Goal: Transaction & Acquisition: Purchase product/service

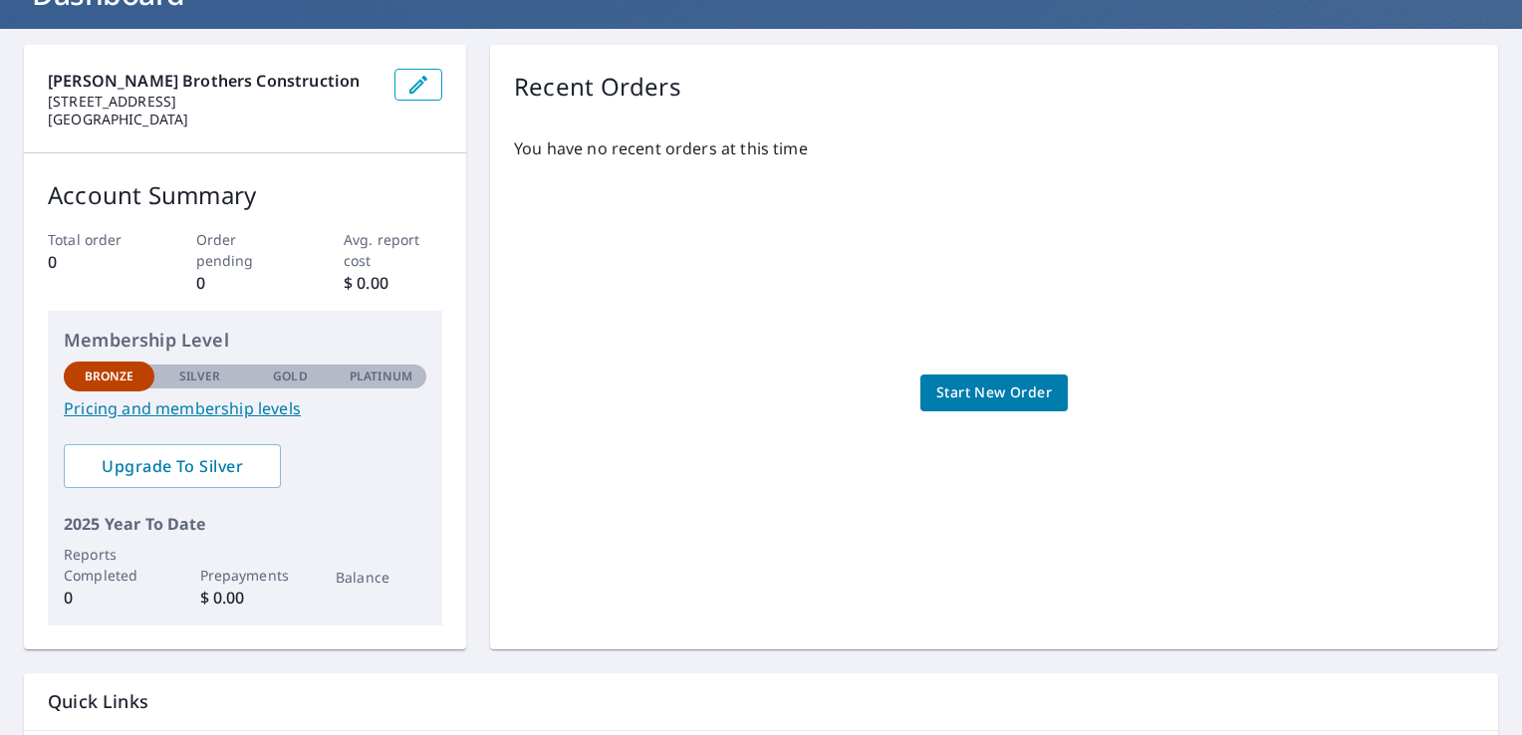
scroll to position [151, 0]
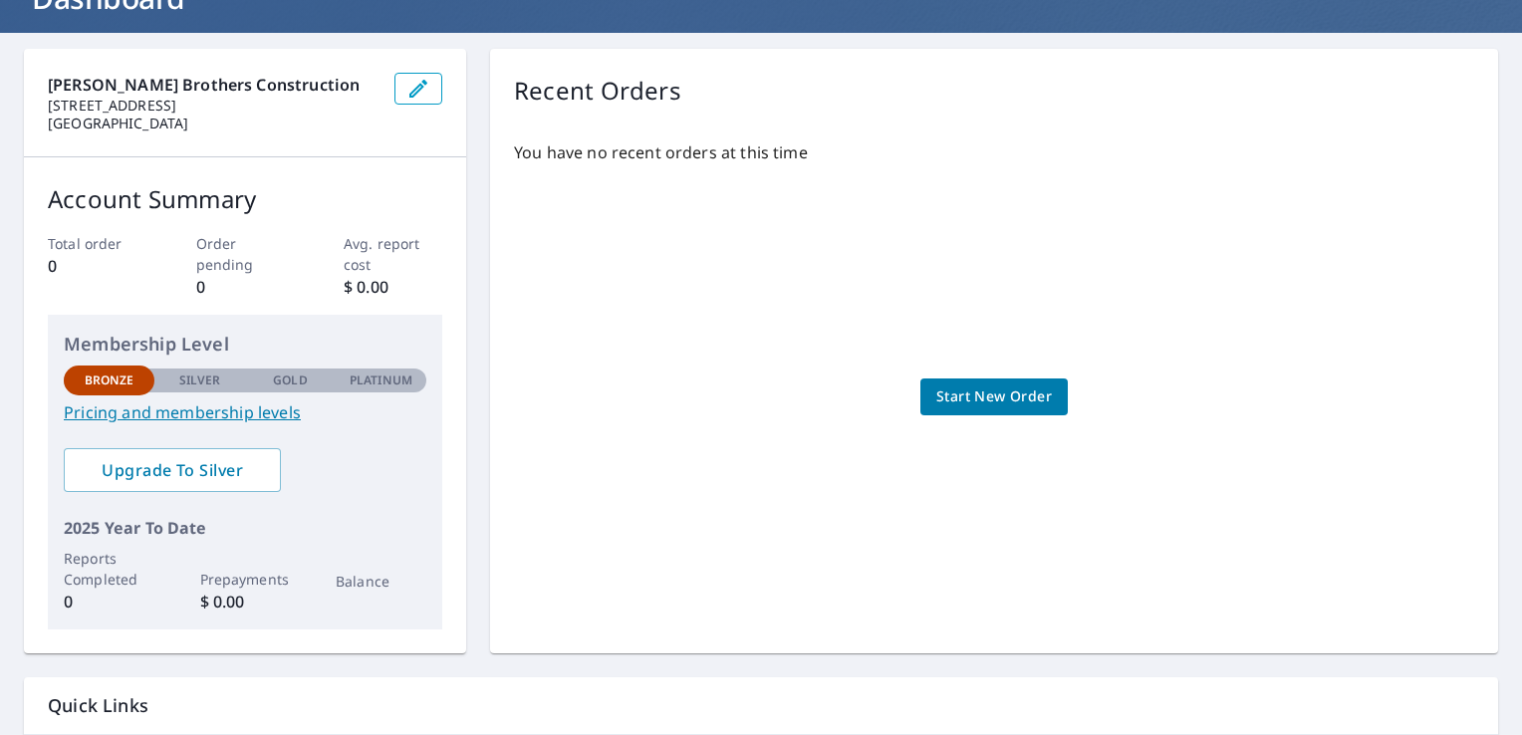
click at [1026, 397] on span "Start New Order" at bounding box center [994, 396] width 116 height 25
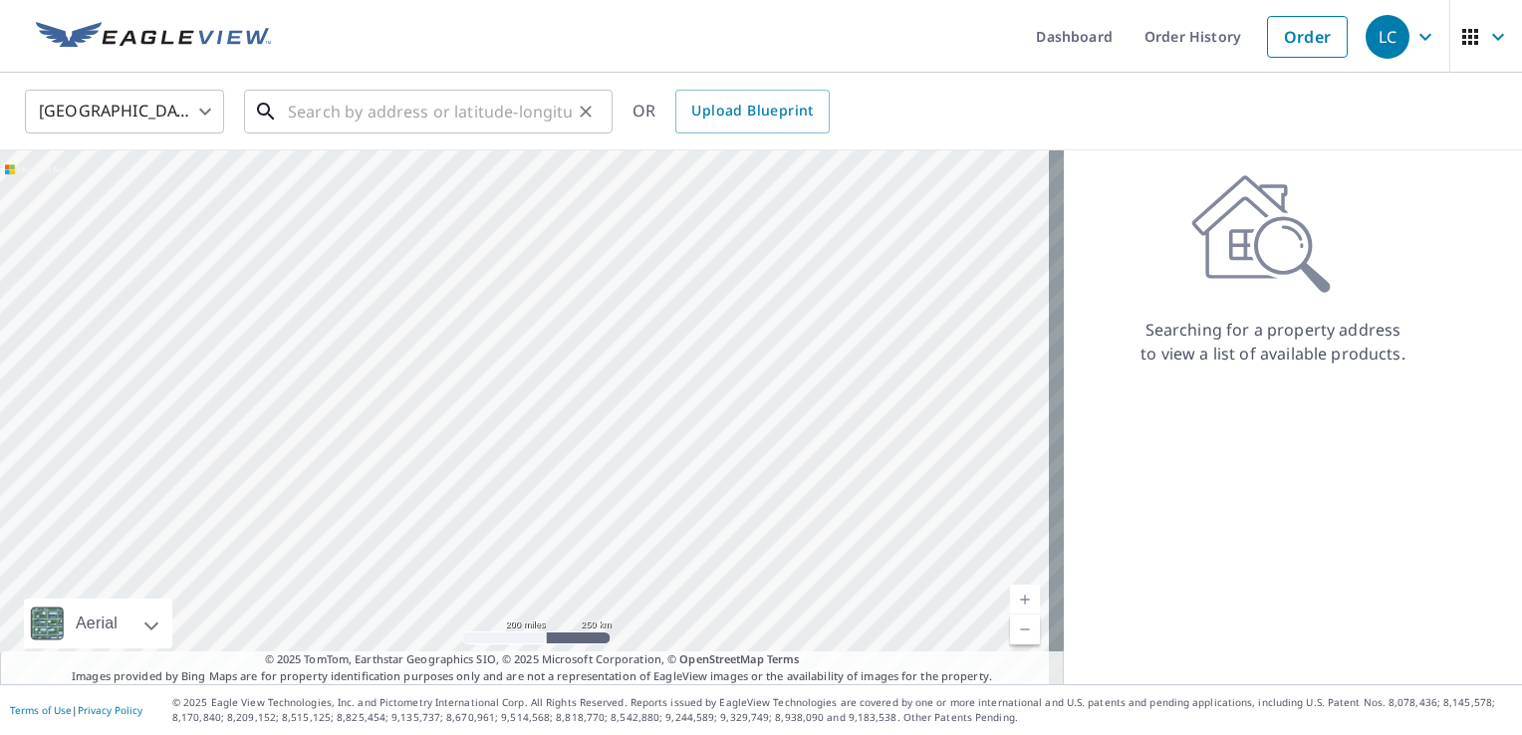
click at [422, 115] on input "text" at bounding box center [430, 112] width 284 height 56
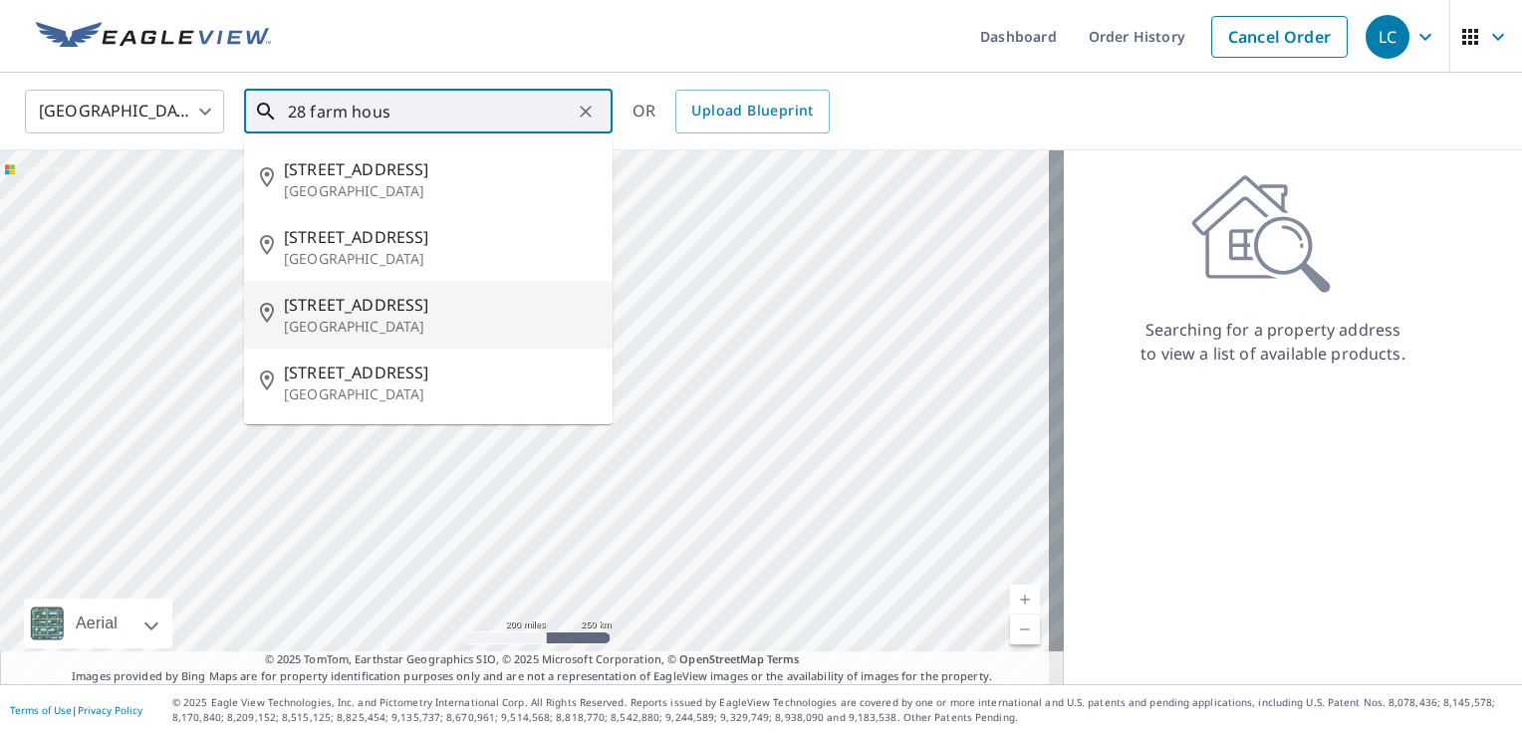
click at [385, 303] on span "[STREET_ADDRESS]" at bounding box center [440, 305] width 313 height 24
type input "[STREET_ADDRESS]"
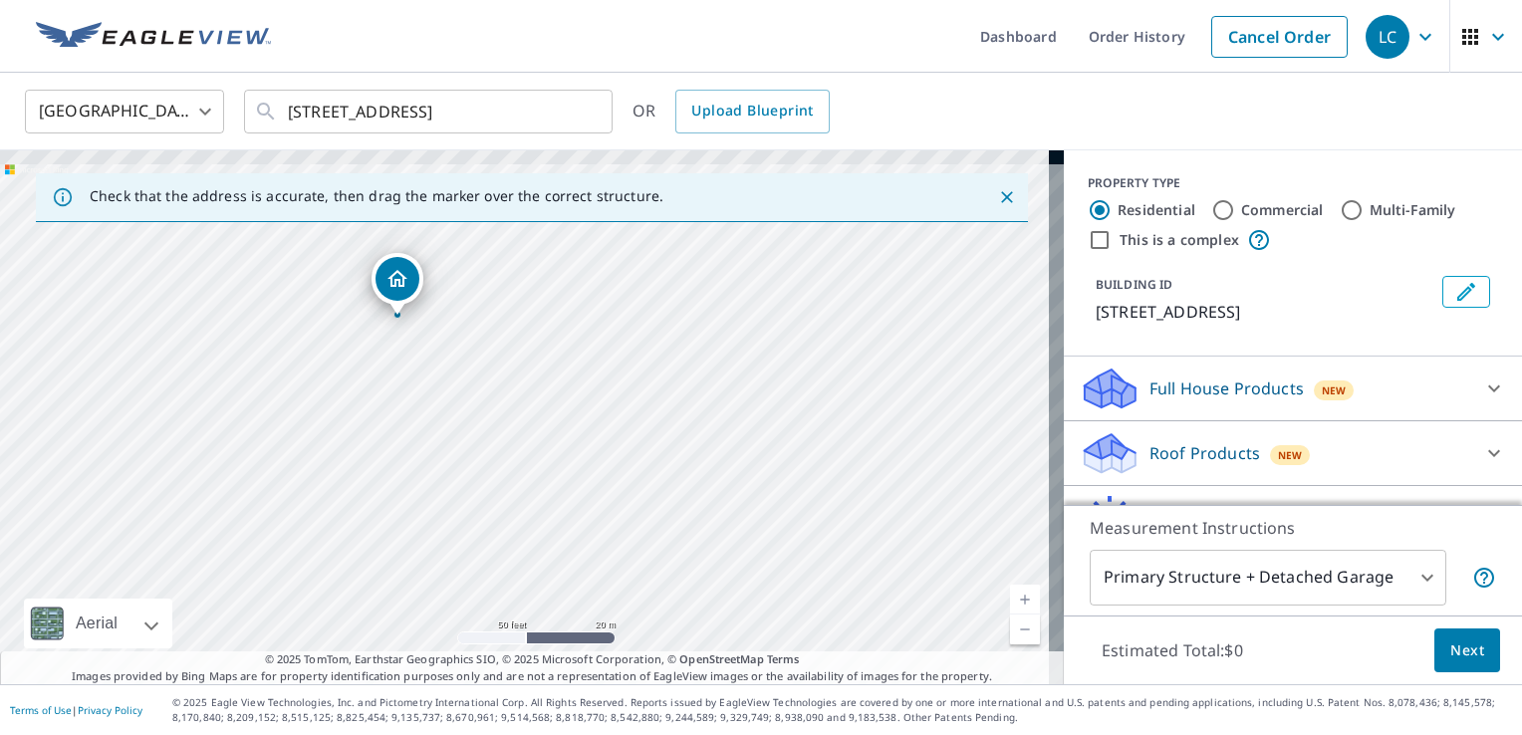
drag, startPoint x: 417, startPoint y: 323, endPoint x: 454, endPoint y: 468, distance: 150.0
click at [454, 468] on div "[STREET_ADDRESS]" at bounding box center [531, 417] width 1063 height 534
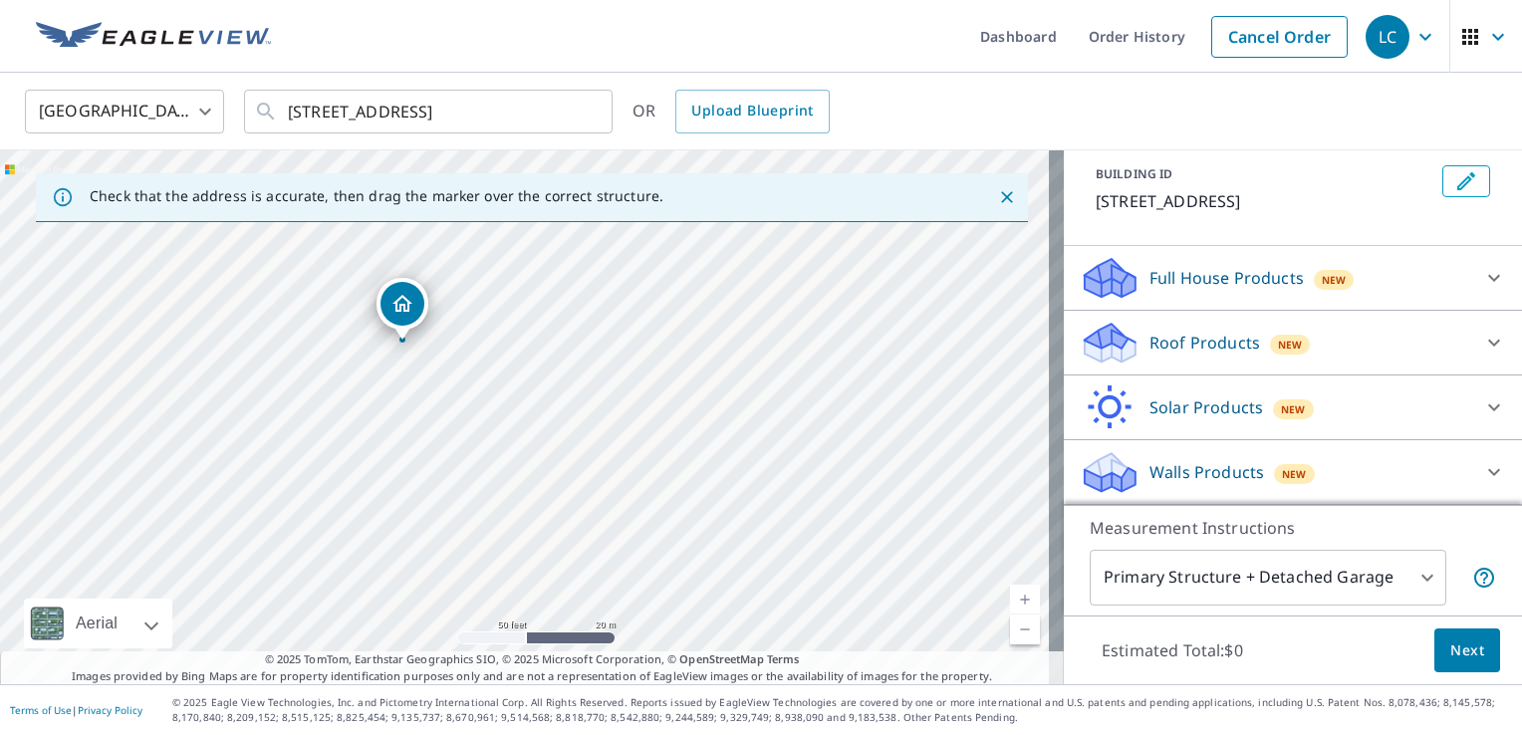
click at [1278, 347] on span "New" at bounding box center [1290, 345] width 25 height 16
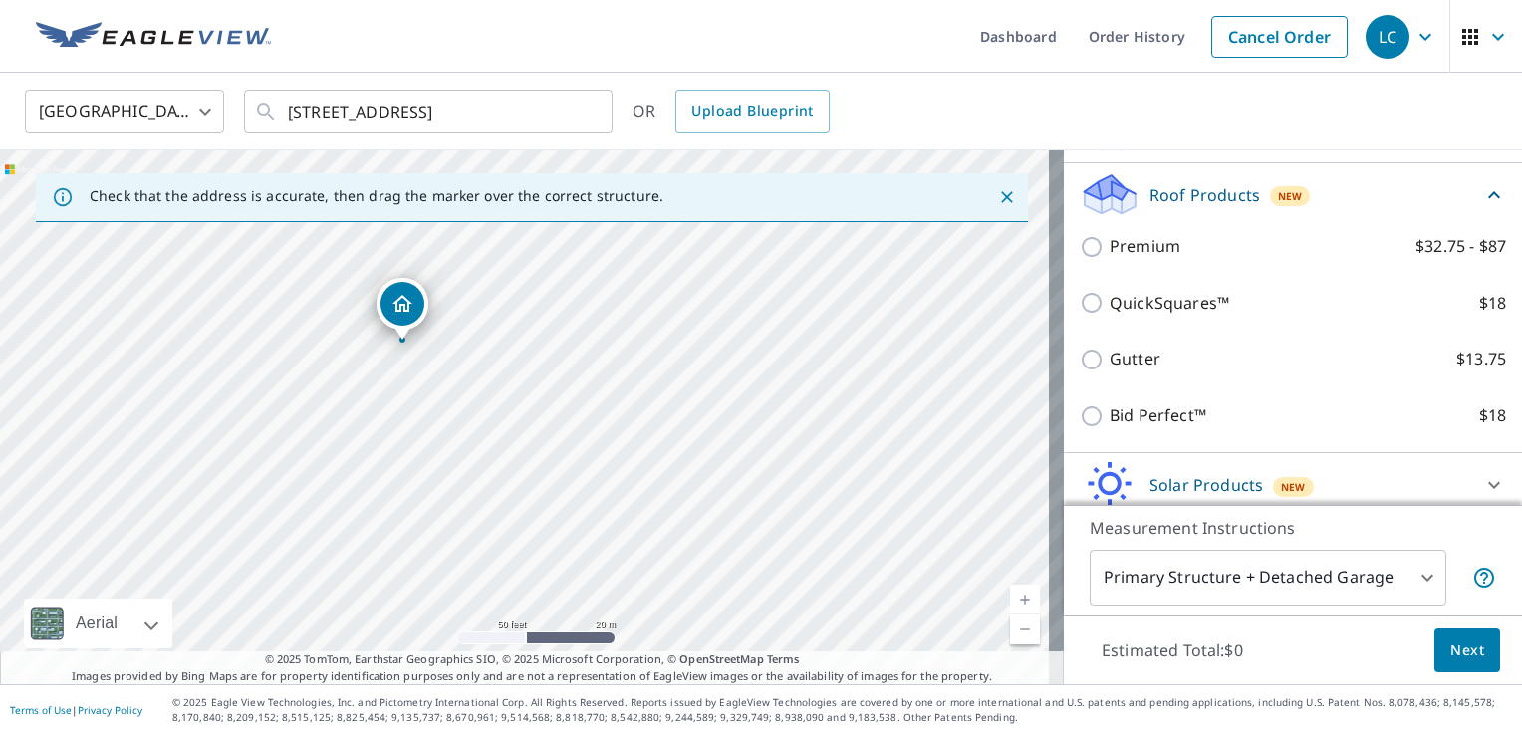
scroll to position [261, 0]
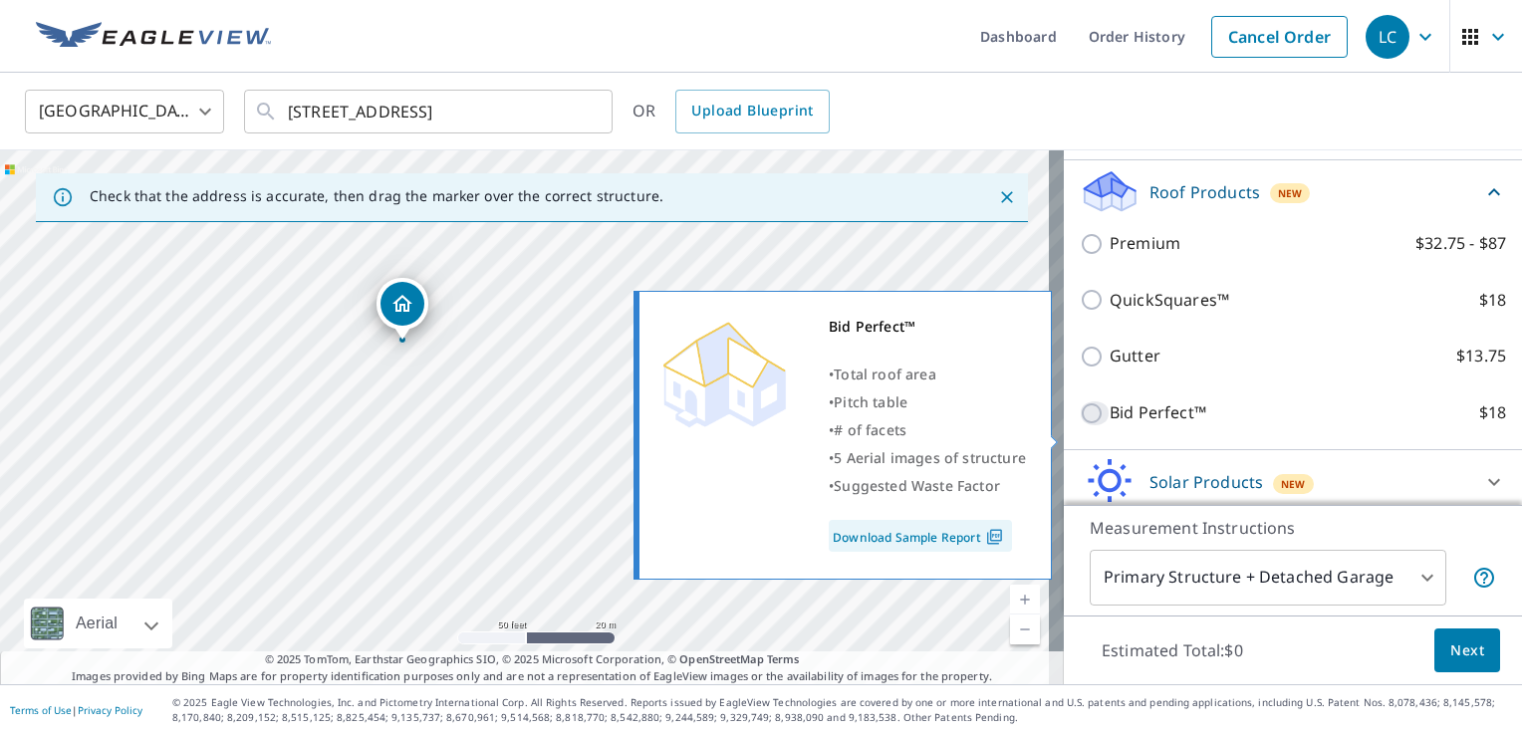
click at [1079, 424] on input "Bid Perfect™ $18" at bounding box center [1094, 413] width 30 height 24
checkbox input "true"
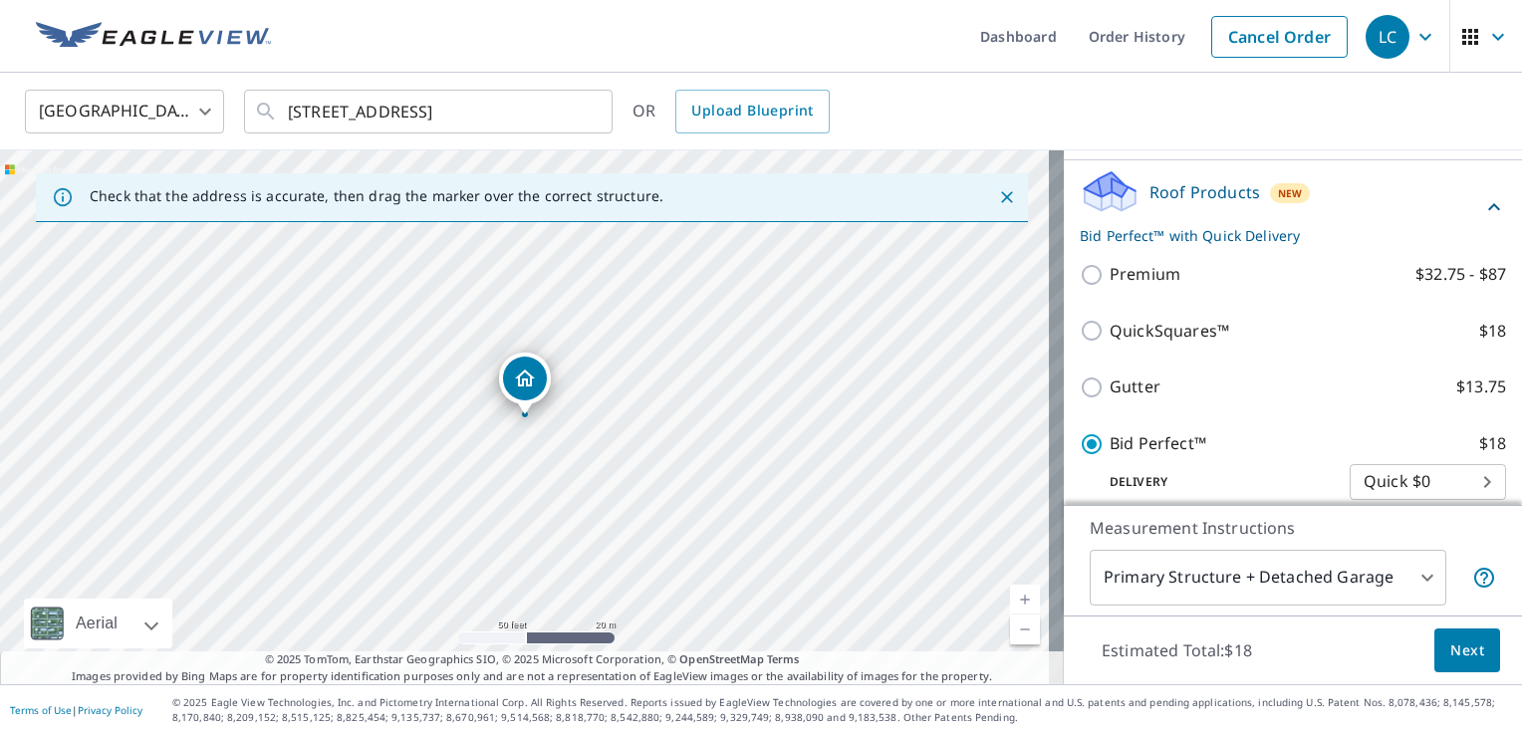
scroll to position [431, 0]
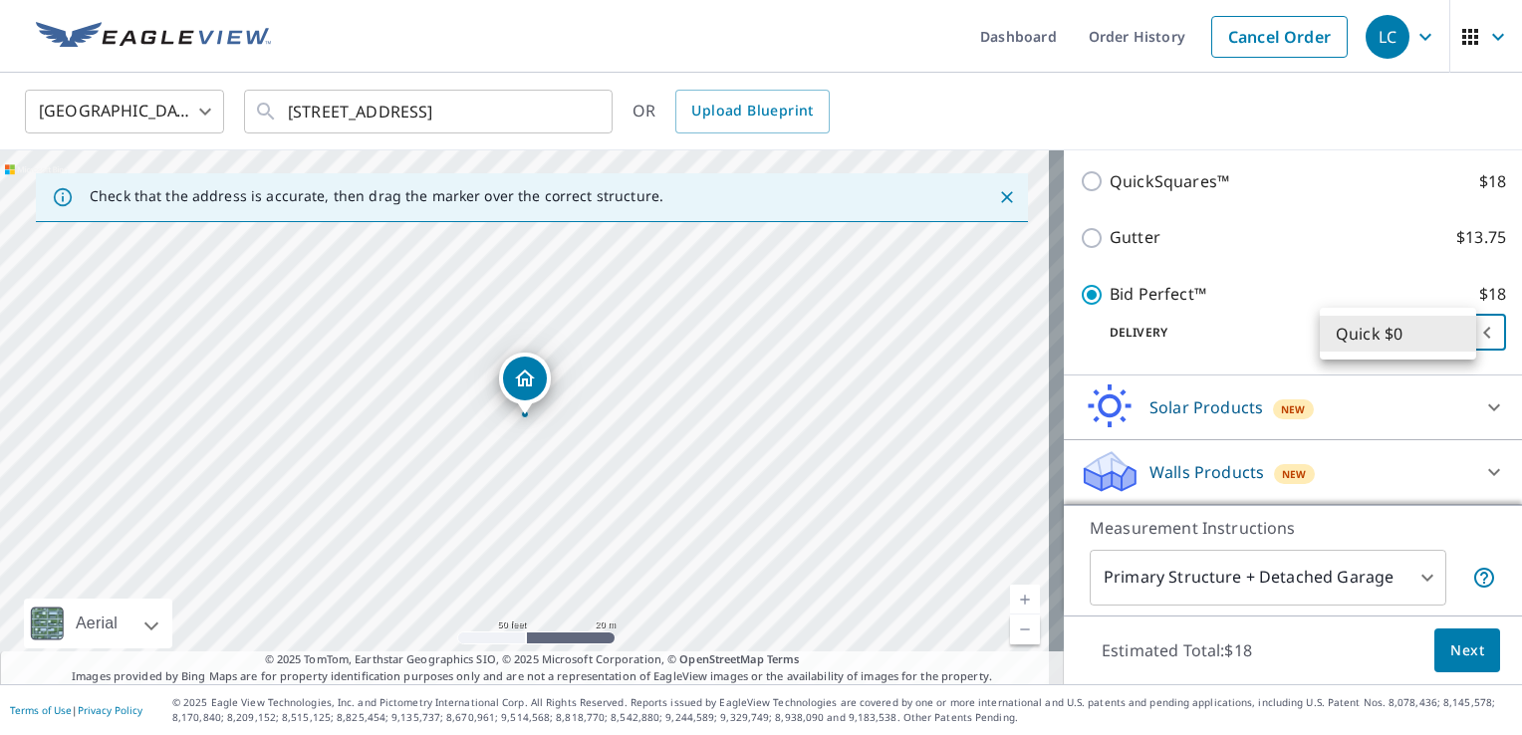
click at [1382, 335] on body "LC LC Dashboard Order History Cancel Order LC [GEOGRAPHIC_DATA] US ​ [STREET_AD…" at bounding box center [761, 367] width 1522 height 735
click at [1382, 335] on li "Quick $0" at bounding box center [1397, 334] width 156 height 36
click at [1457, 648] on span "Next" at bounding box center [1467, 650] width 34 height 25
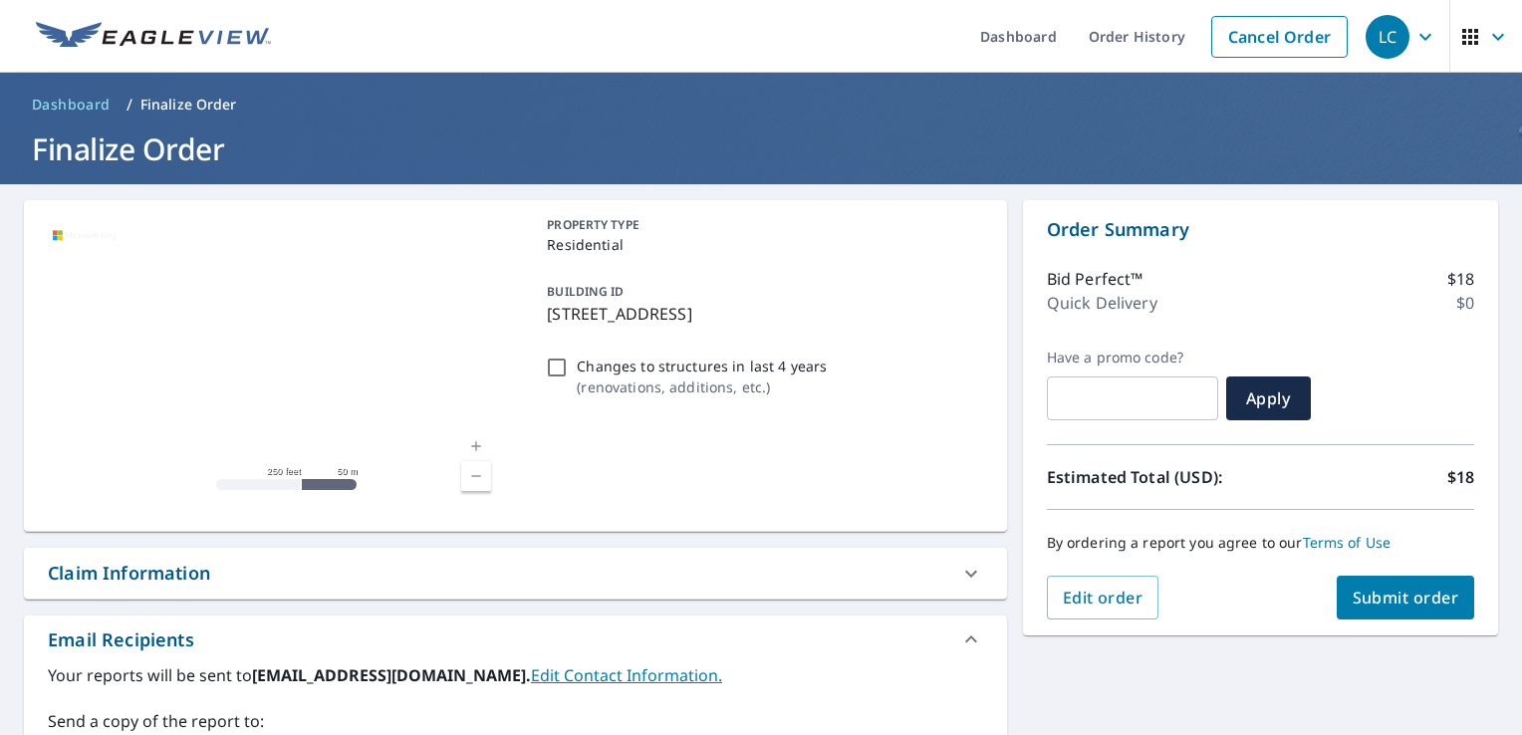
click at [721, 349] on div "PROPERTY TYPE Residential BUILDING ID [STREET_ADDRESS] Changes to structures in…" at bounding box center [760, 365] width 443 height 299
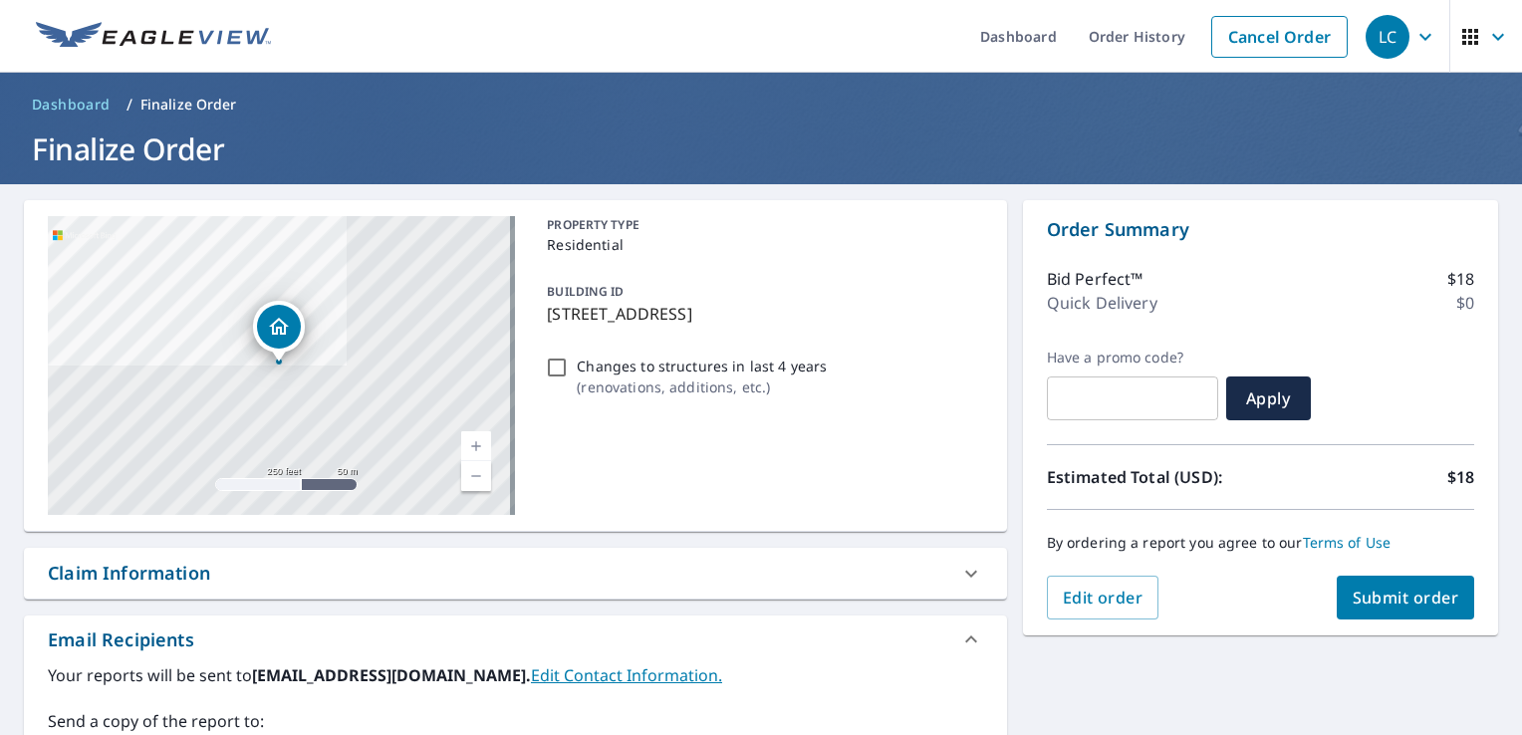
scroll to position [55, 0]
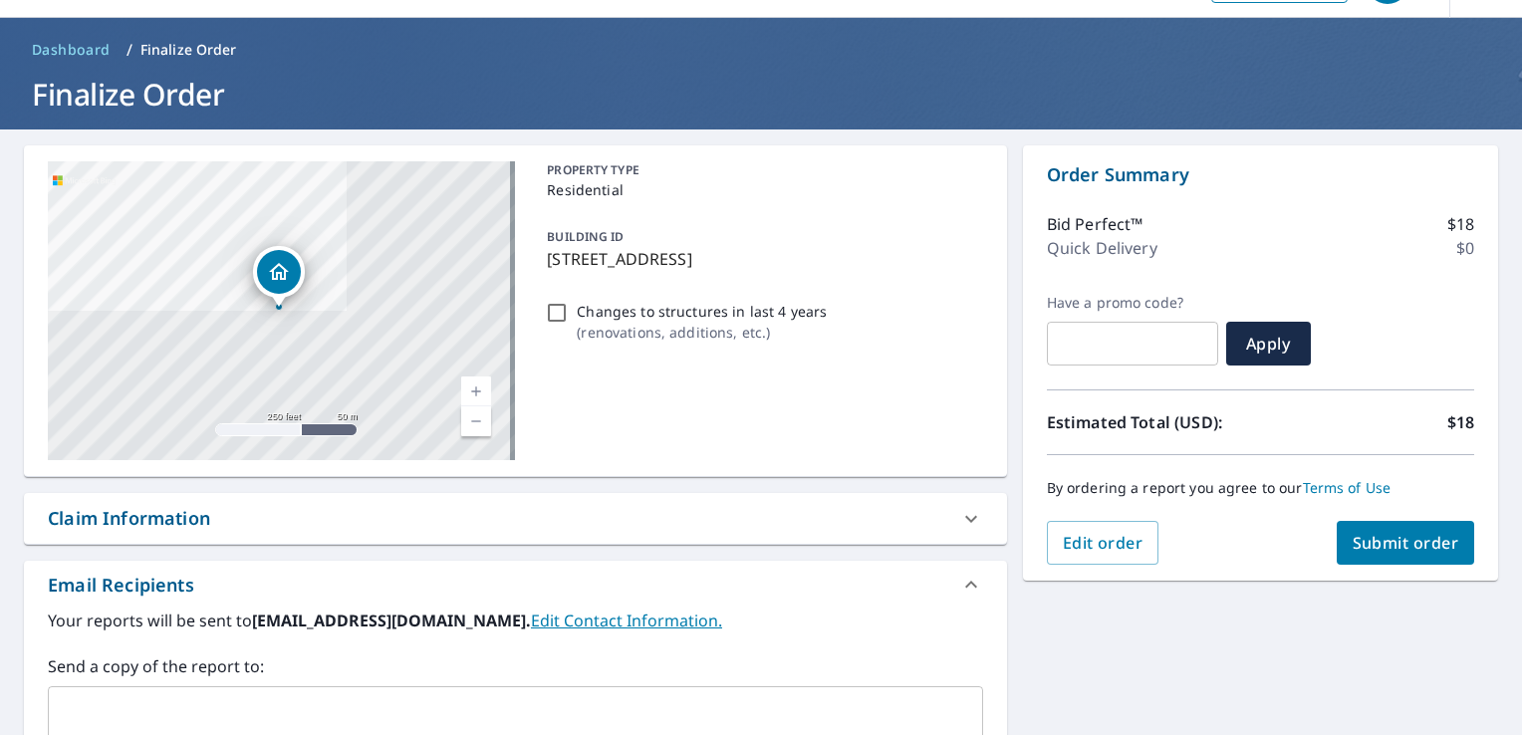
click at [1415, 551] on span "Submit order" at bounding box center [1405, 543] width 107 height 22
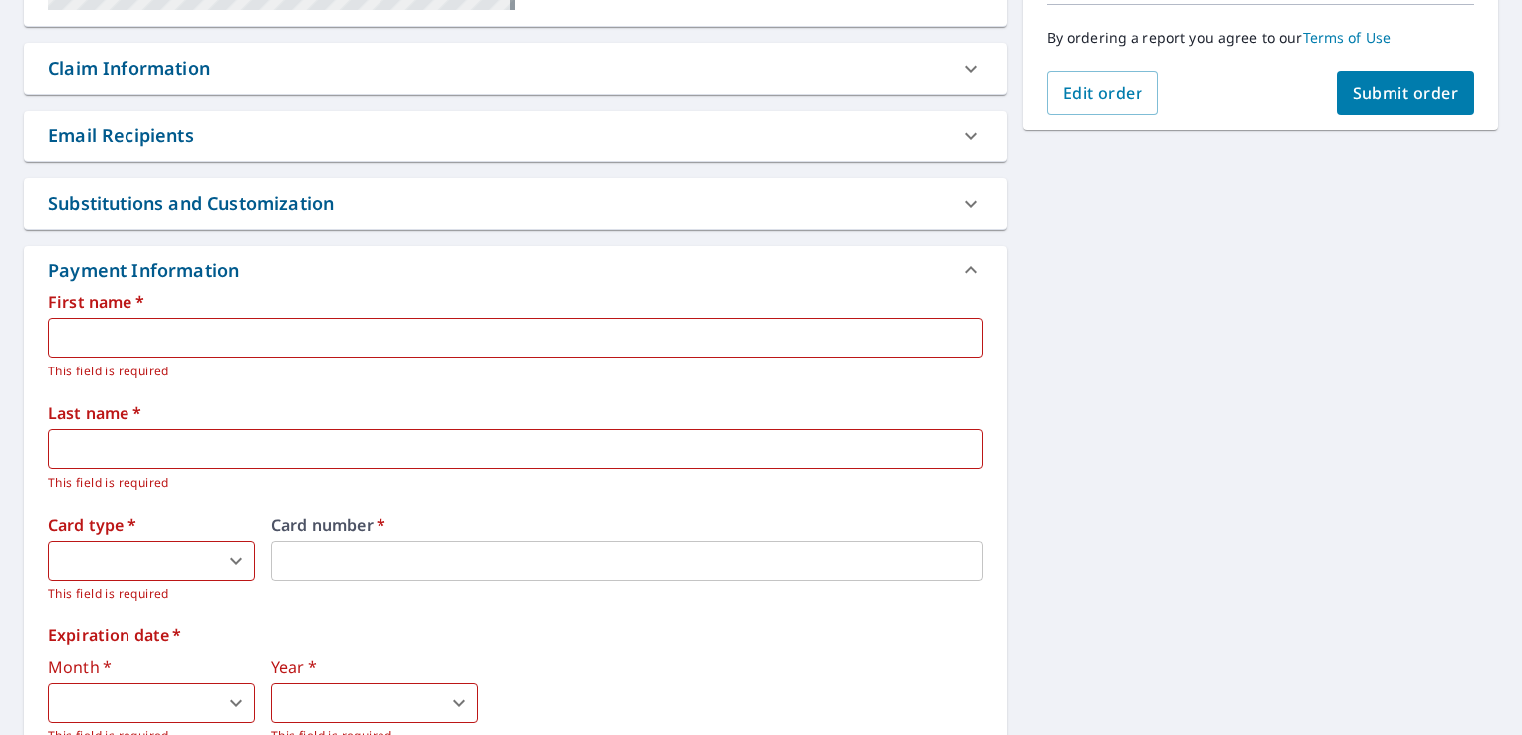
scroll to position [509, 0]
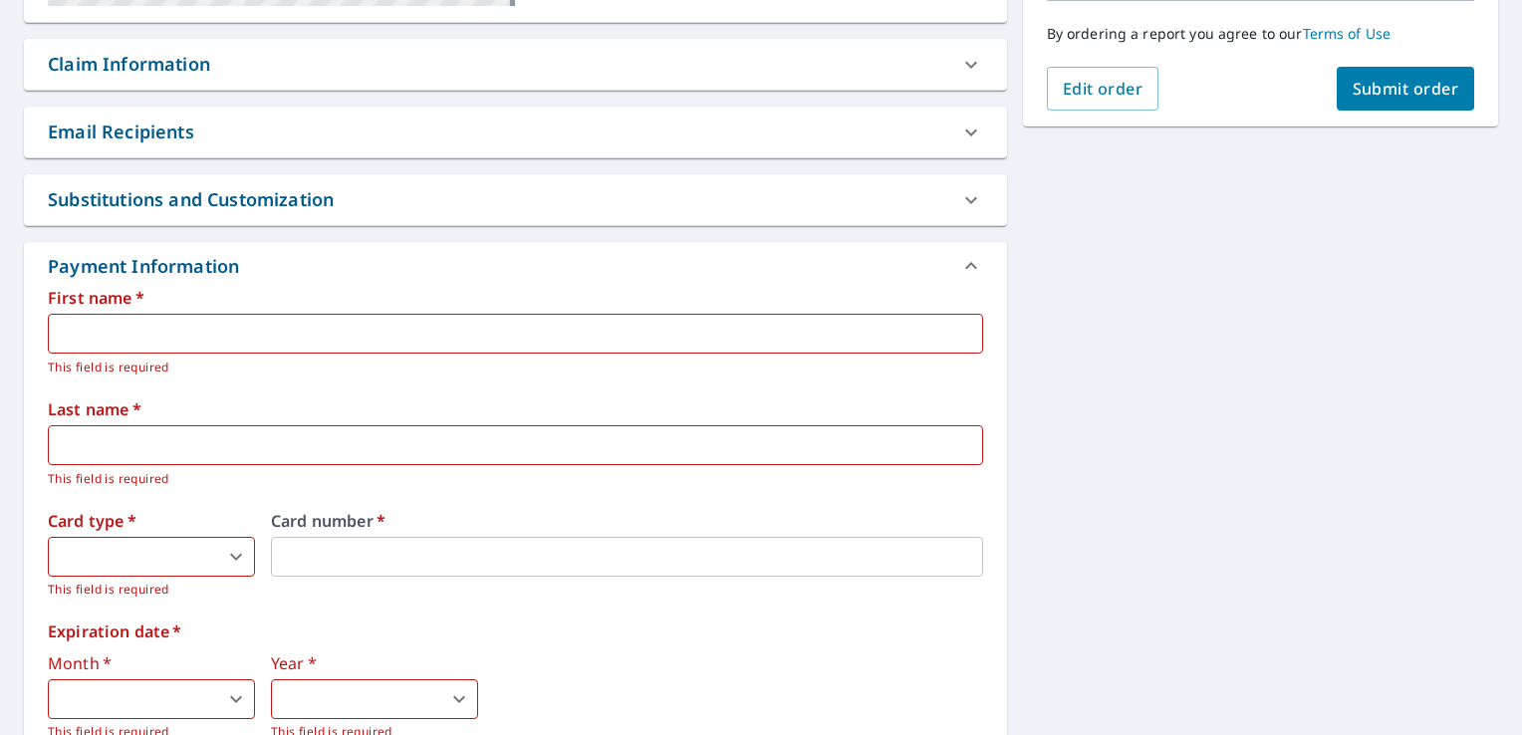
click at [199, 330] on input "text" at bounding box center [515, 334] width 935 height 40
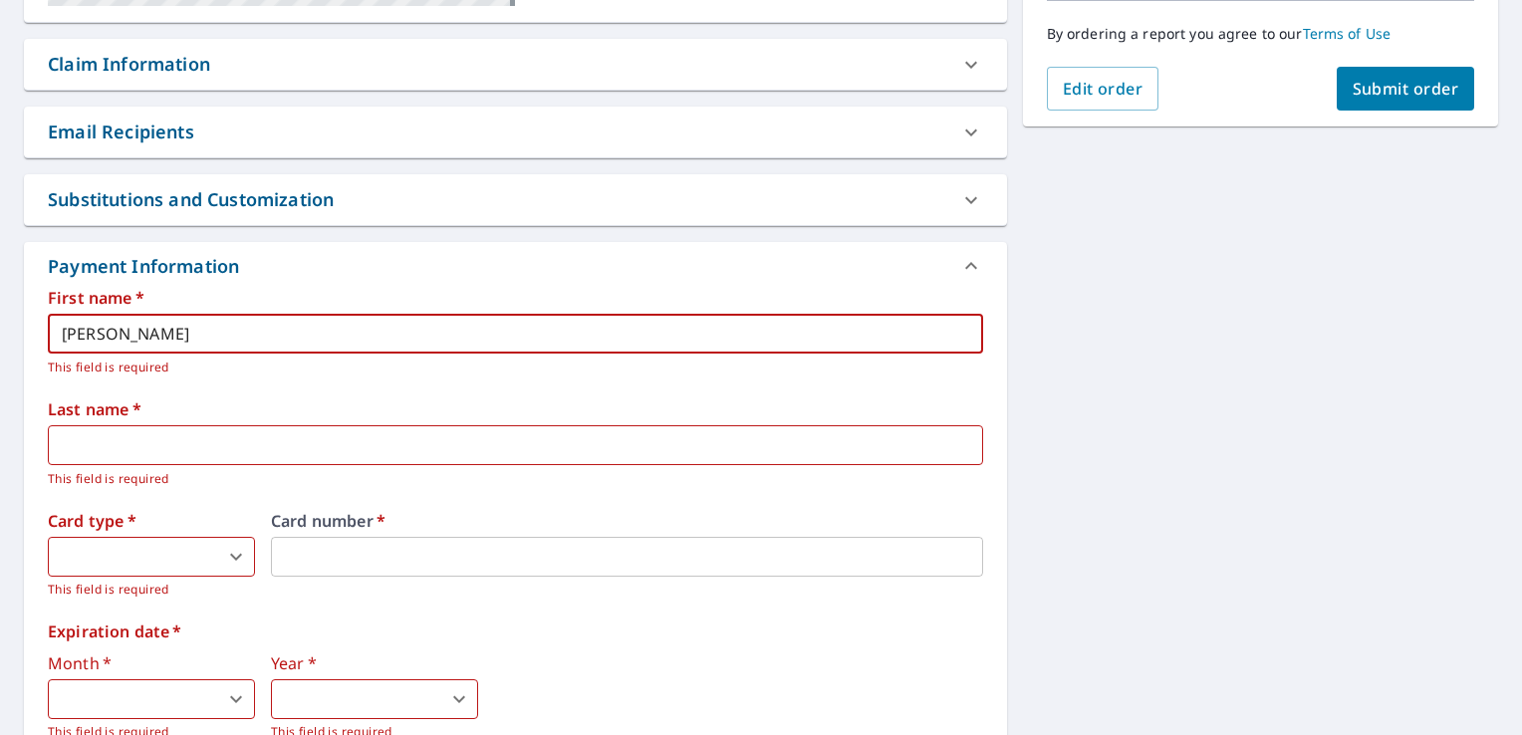
type input "[PERSON_NAME]"
click at [139, 431] on input "text" at bounding box center [515, 445] width 935 height 40
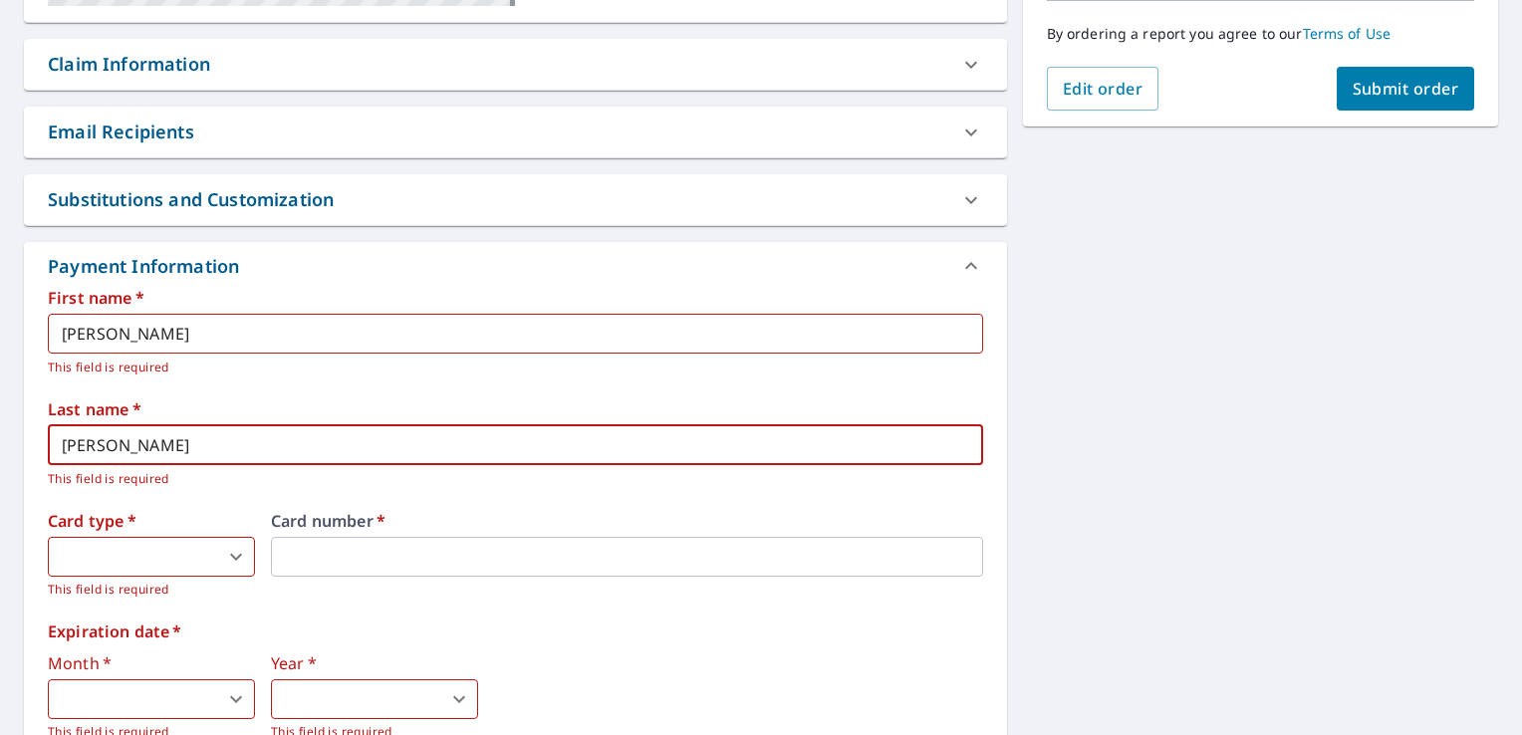
type input "[PERSON_NAME]"
click at [84, 571] on body "LC LC Dashboard Order History Cancel Order LC Dashboard / Finalize Order Finali…" at bounding box center [761, 367] width 1522 height 735
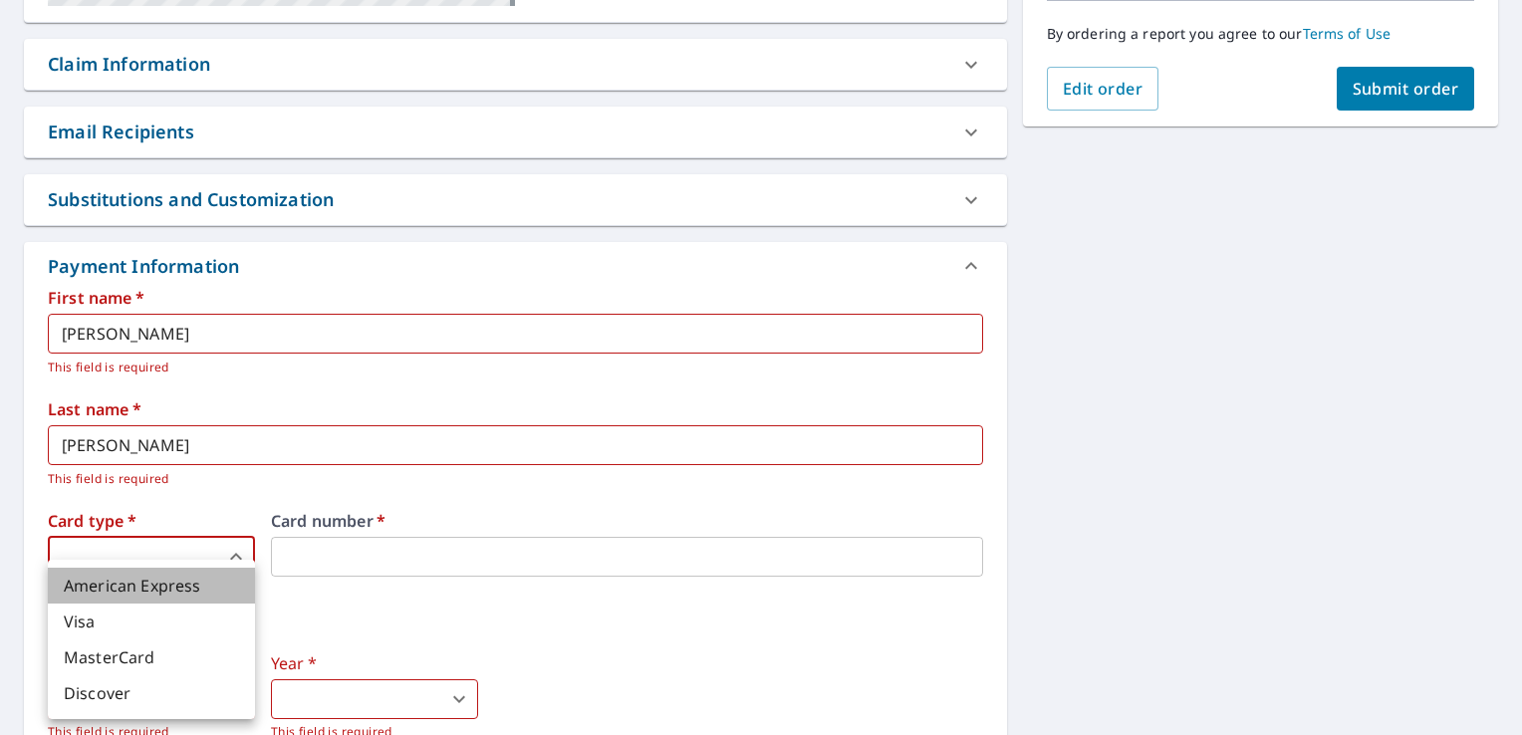
click at [123, 592] on li "American Express" at bounding box center [151, 586] width 207 height 36
type input "1"
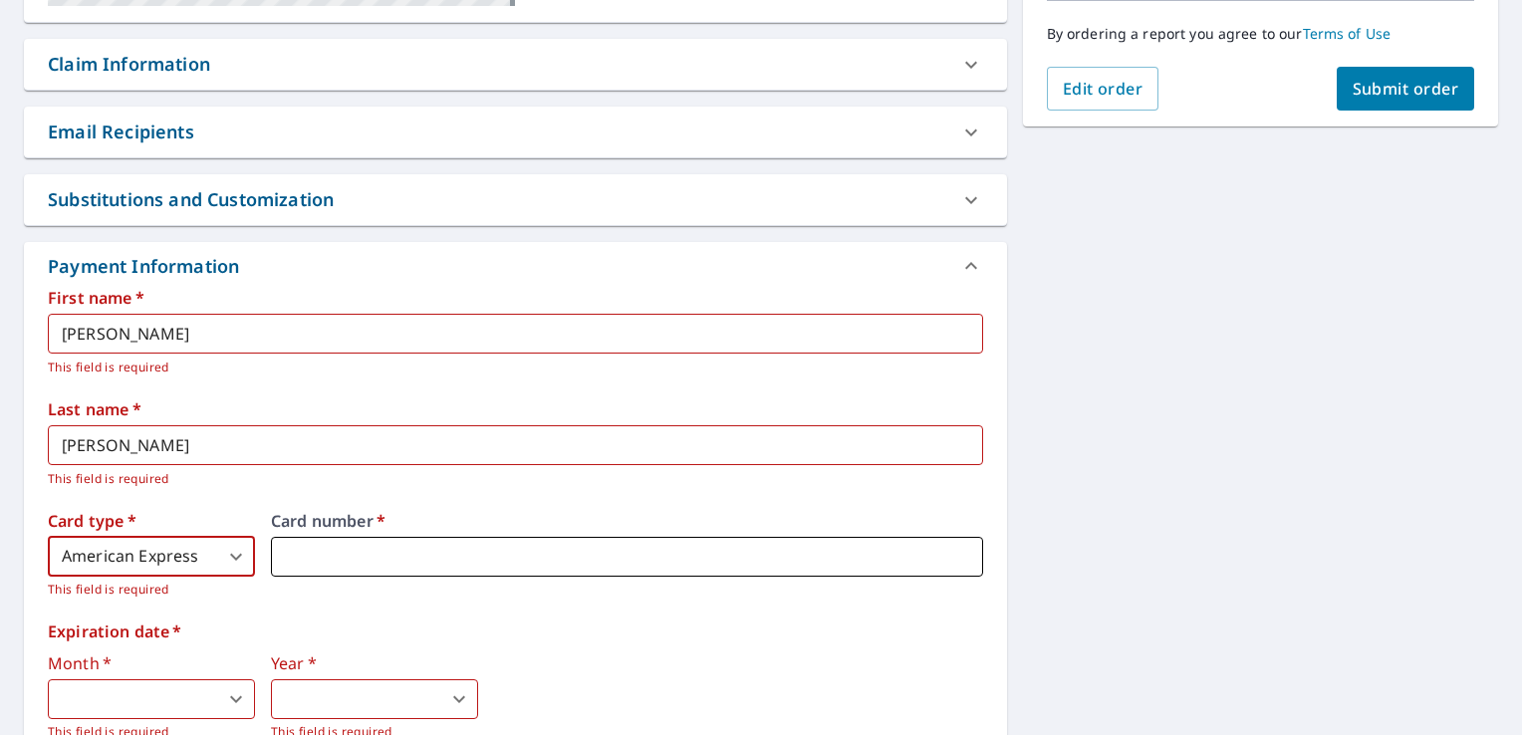
click at [343, 543] on iframe at bounding box center [627, 557] width 712 height 40
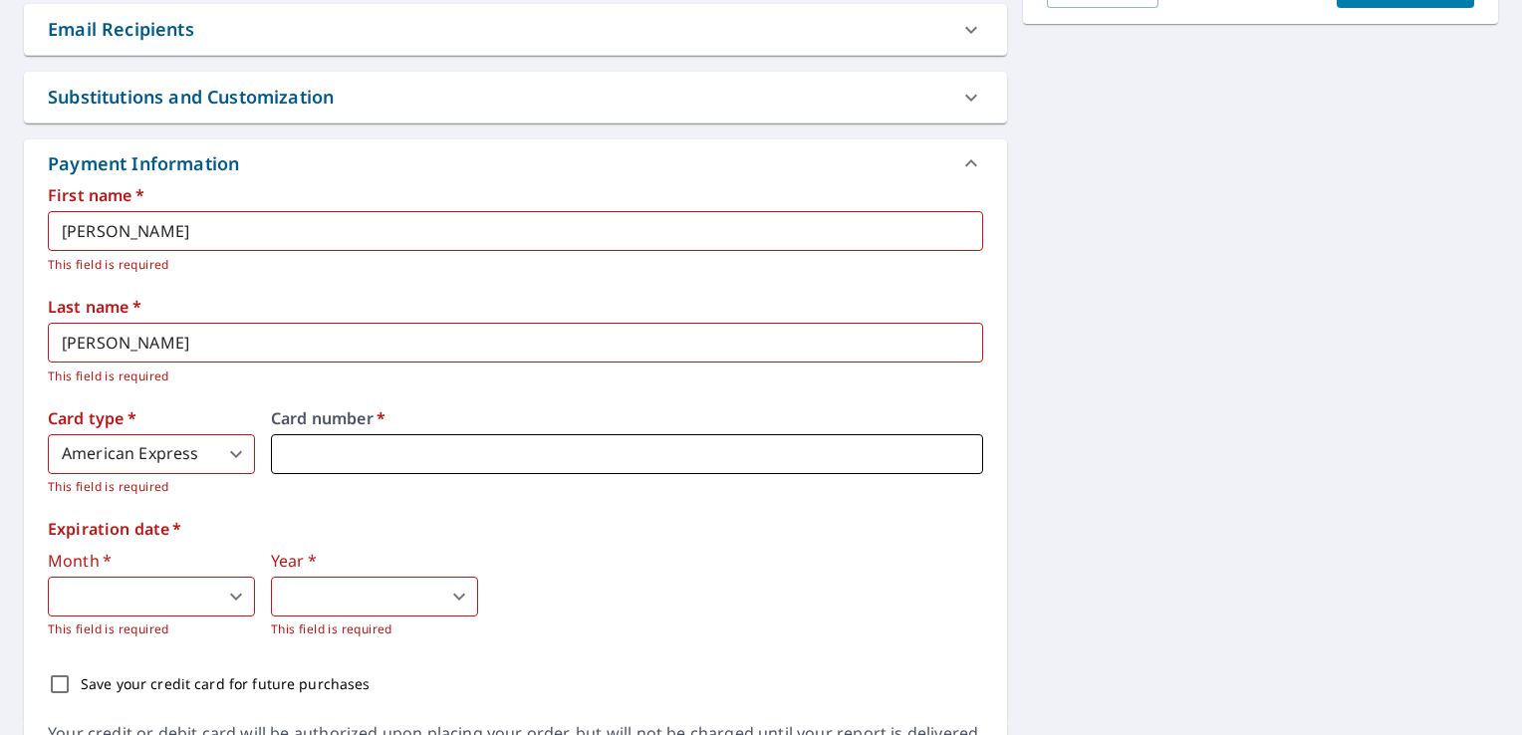
scroll to position [613, 0]
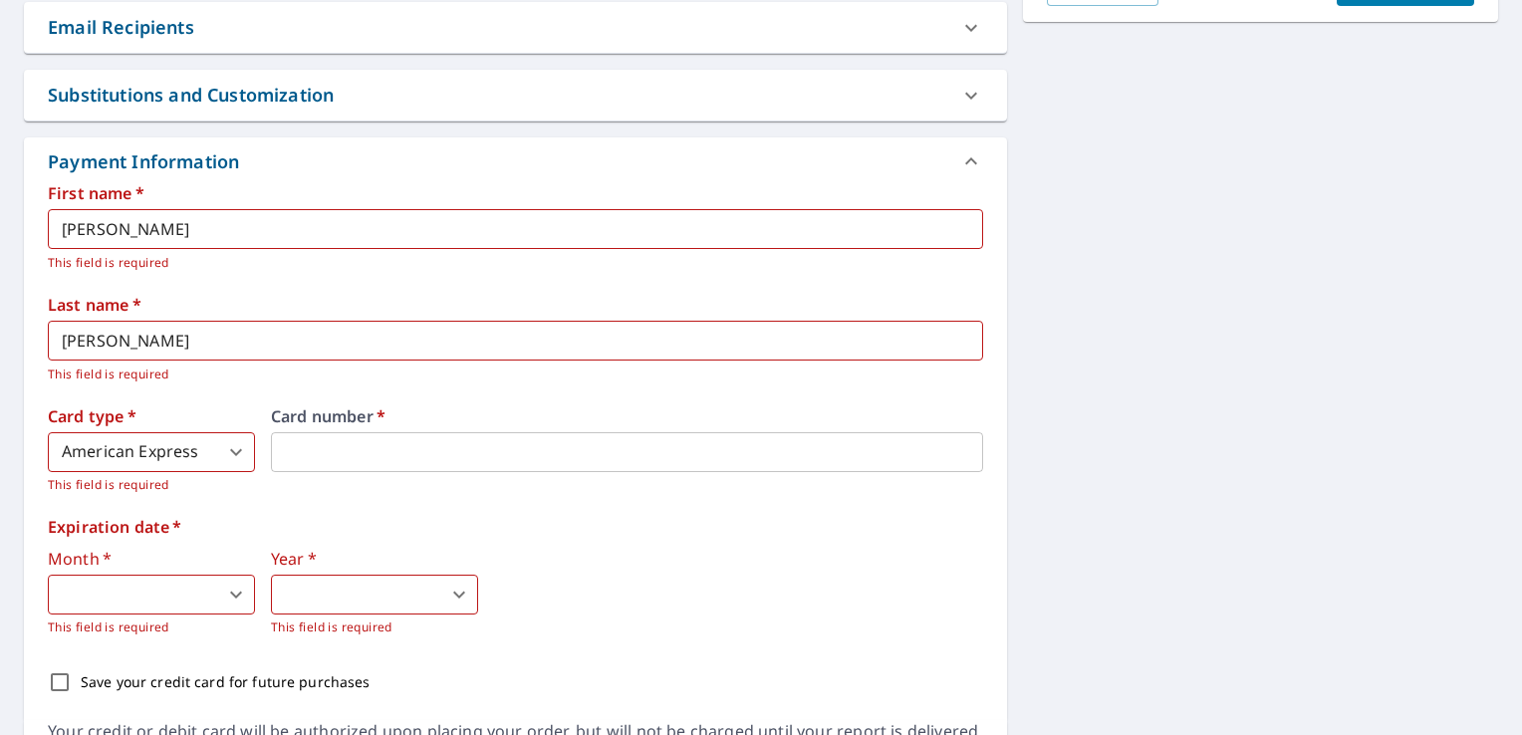
click at [116, 599] on body "LC LC Dashboard Order History Cancel Order LC Dashboard / Finalize Order Finali…" at bounding box center [761, 367] width 1522 height 735
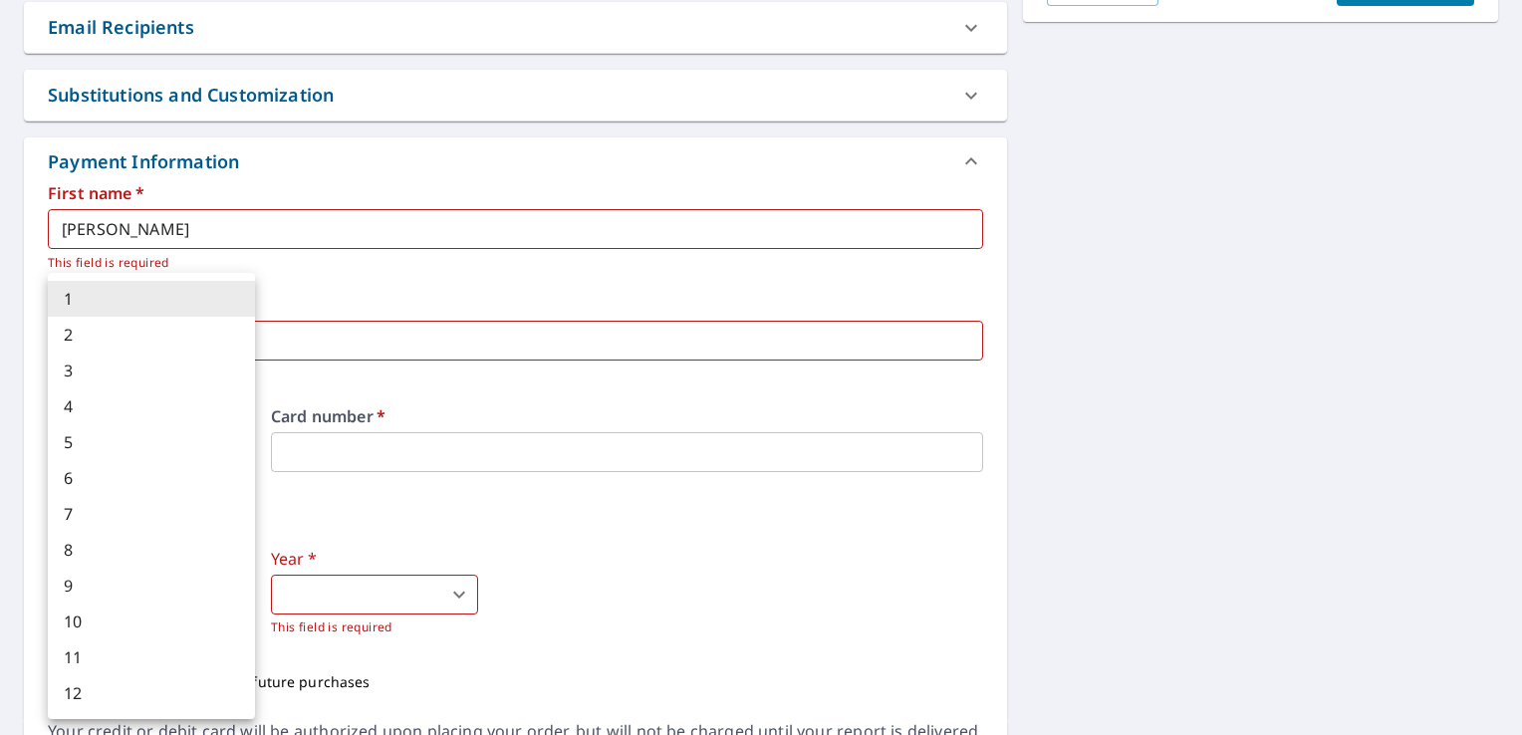
click at [80, 377] on li "3" at bounding box center [151, 370] width 207 height 36
type input "3"
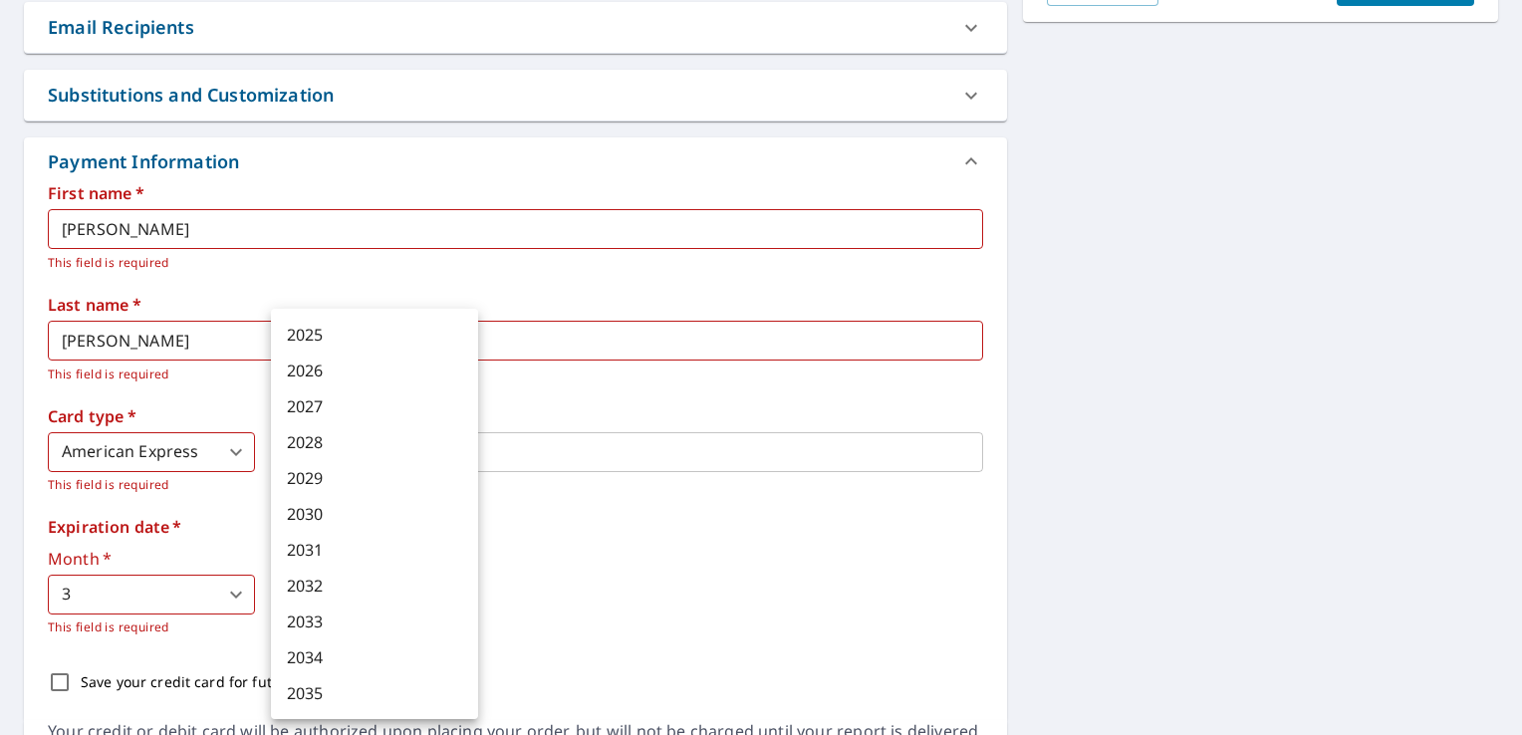
click at [359, 600] on body "LC LC Dashboard Order History Cancel Order LC Dashboard / Finalize Order Finali…" at bounding box center [761, 367] width 1522 height 735
click at [345, 402] on li "2027" at bounding box center [374, 406] width 207 height 36
type input "2027"
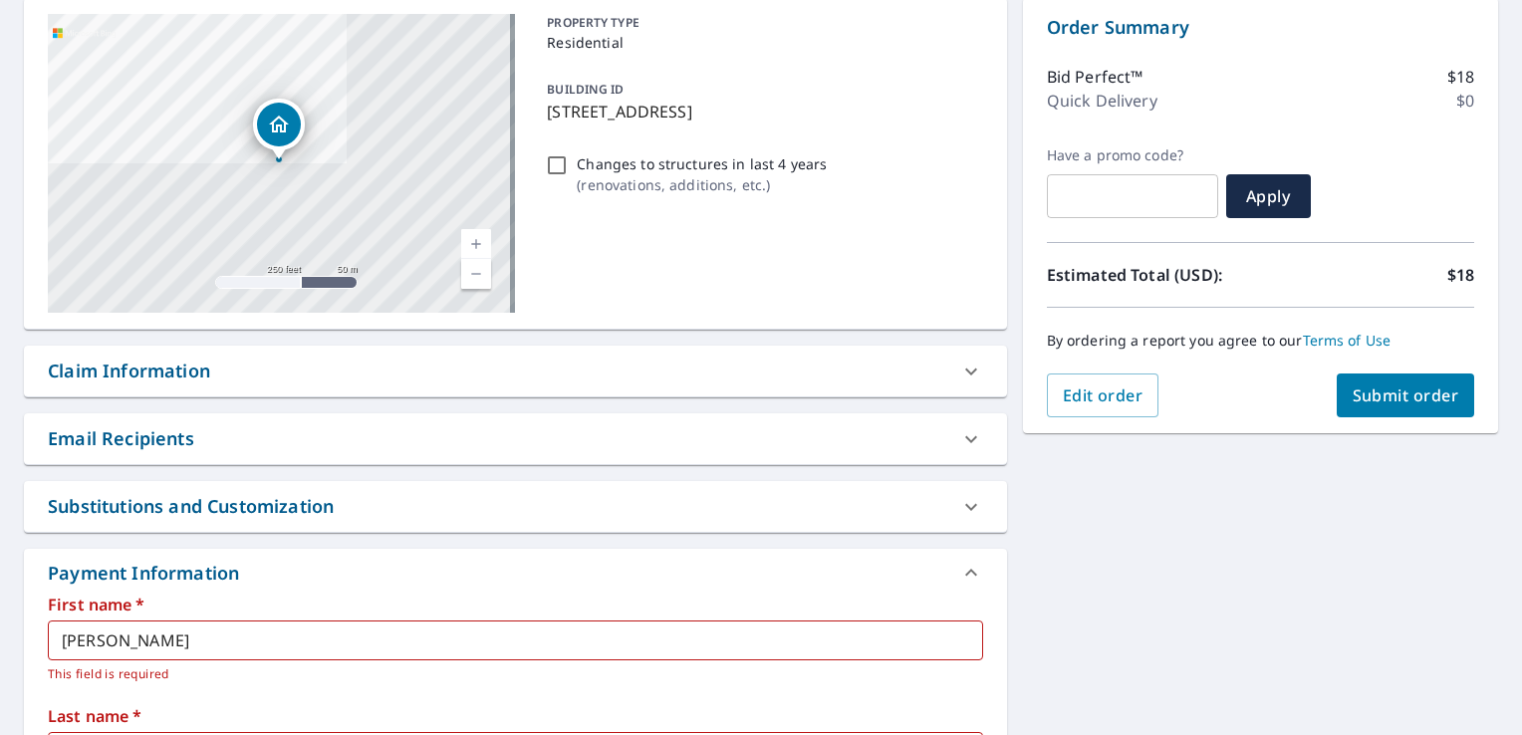
scroll to position [0, 0]
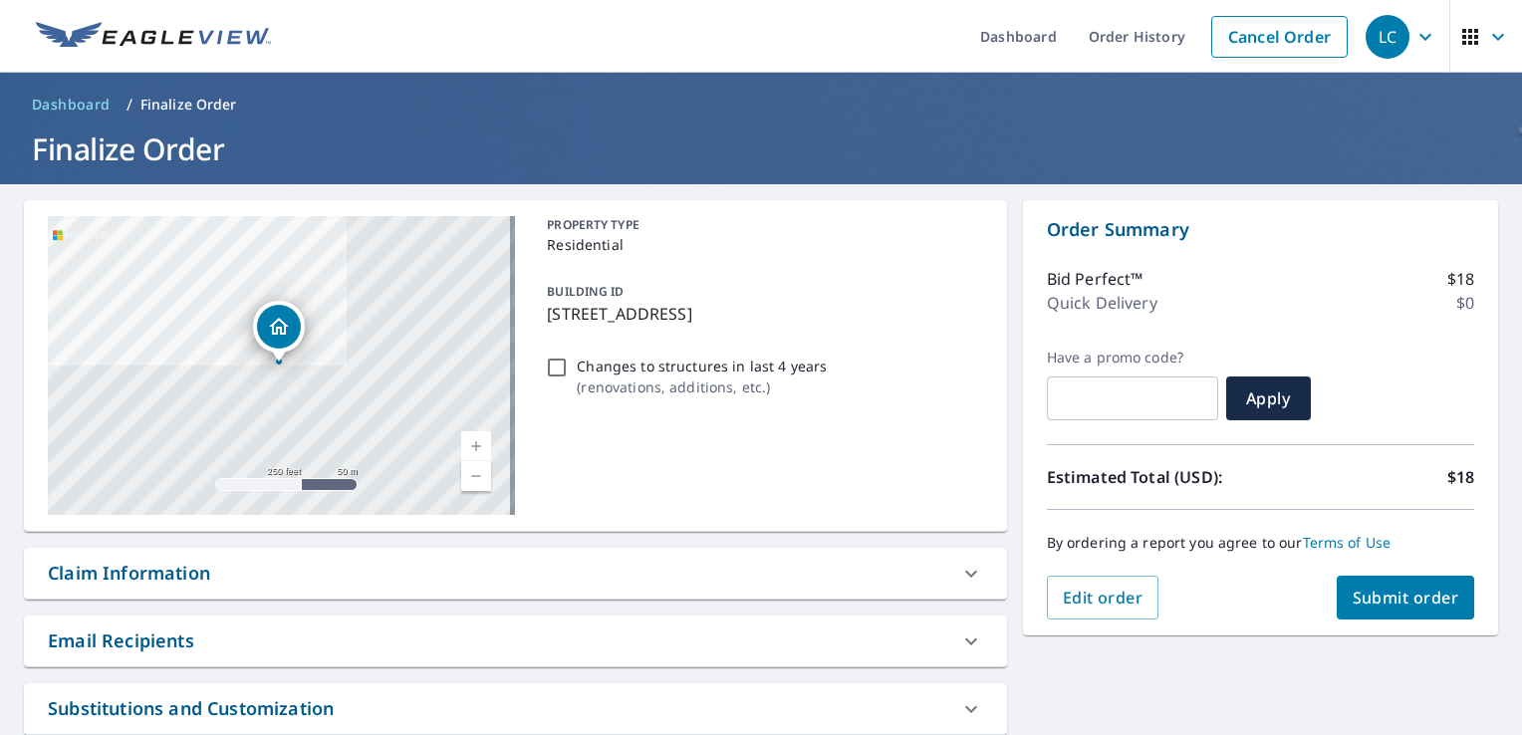
click at [1404, 591] on span "Submit order" at bounding box center [1405, 598] width 107 height 22
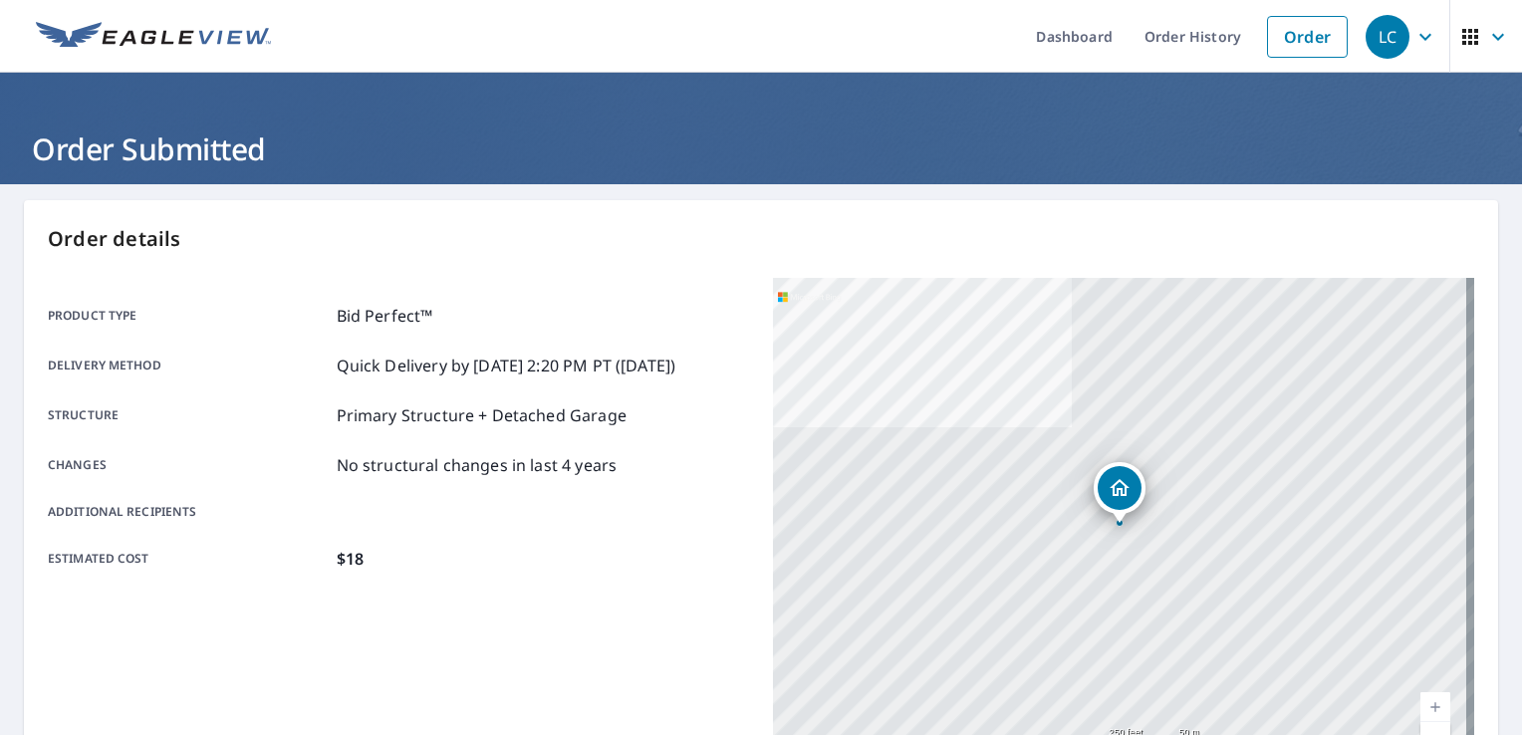
click at [523, 663] on div "Product type Bid Perfect™ Delivery method Quick Delivery by [DATE] 2:20 PM PT (…" at bounding box center [398, 527] width 701 height 498
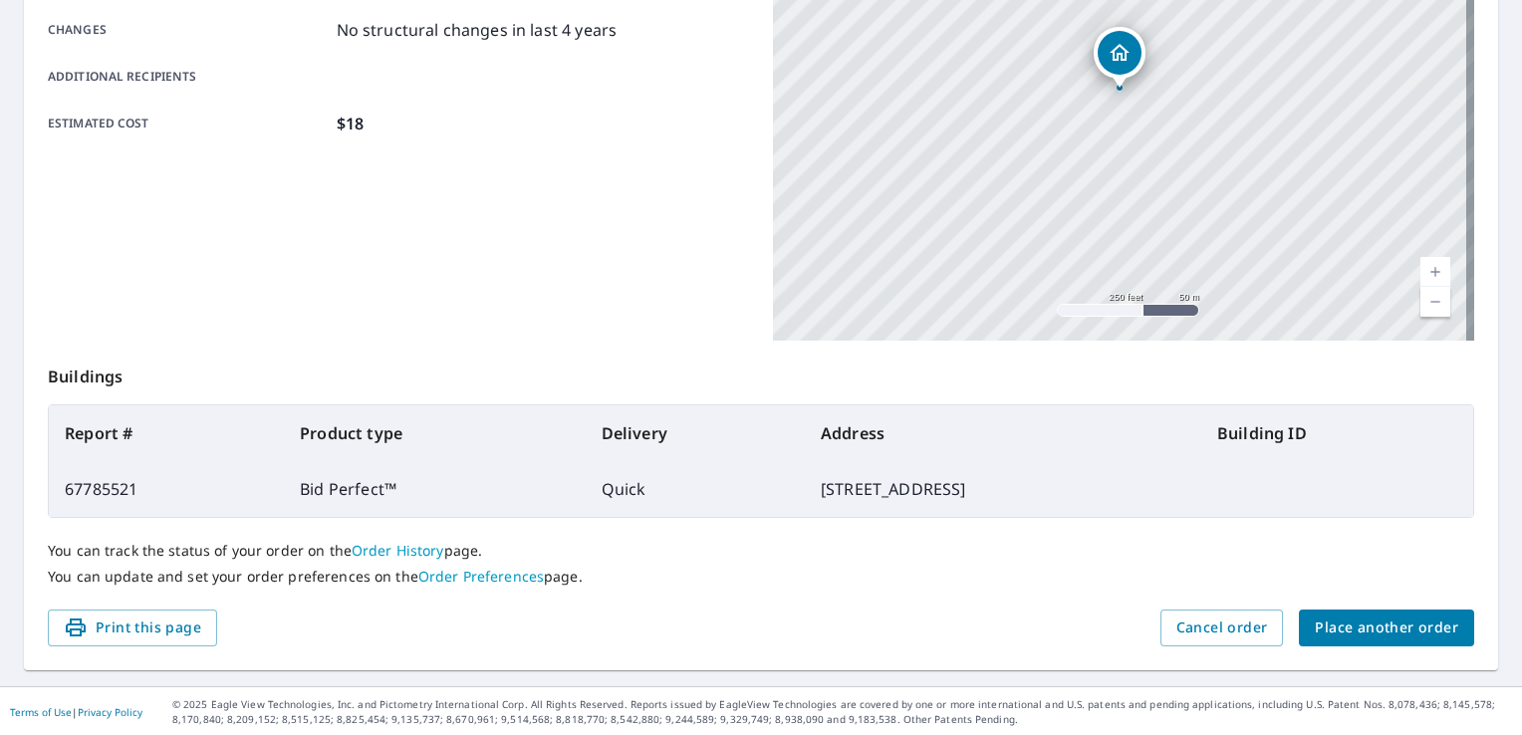
scroll to position [434, 0]
click at [1406, 616] on span "Place another order" at bounding box center [1385, 628] width 143 height 25
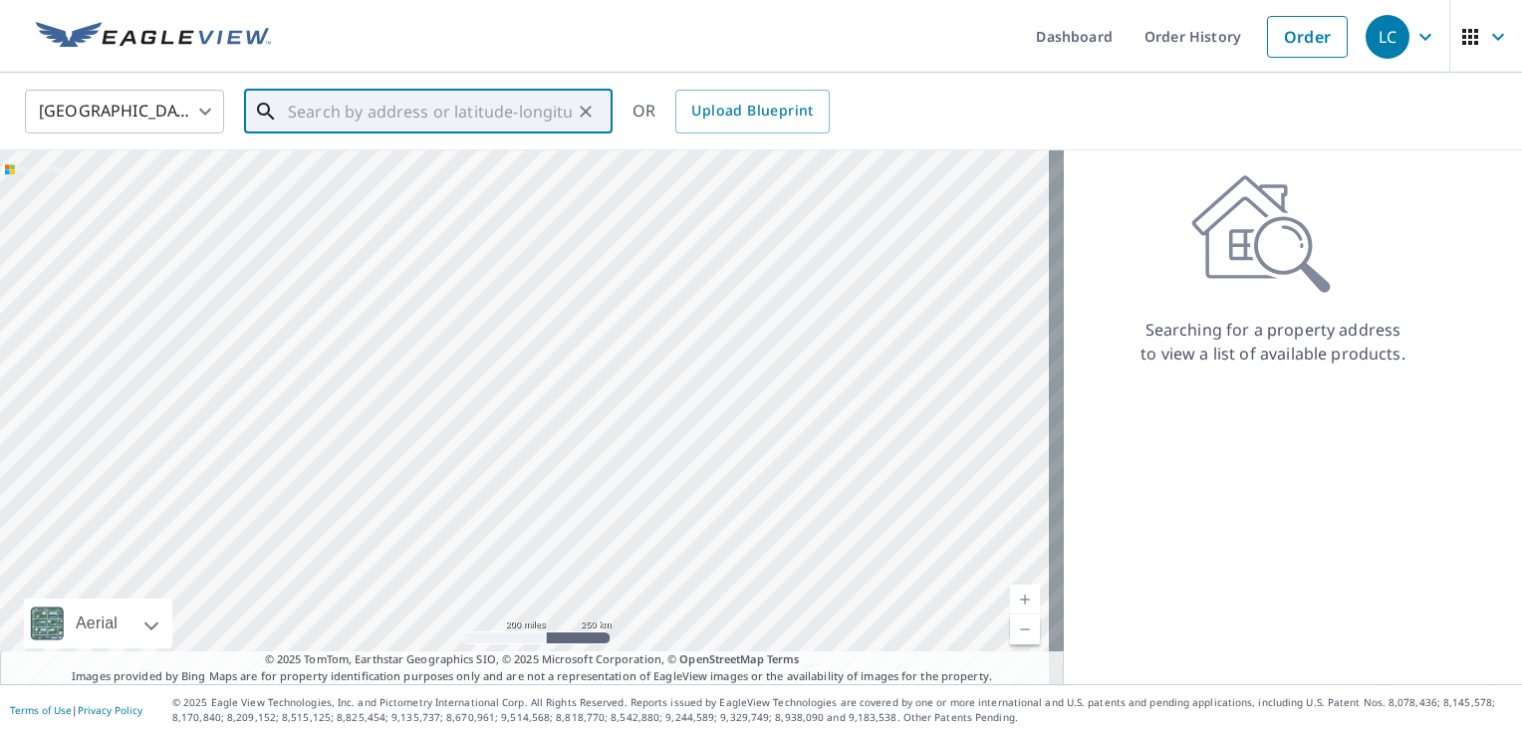
click at [323, 118] on input "text" at bounding box center [430, 112] width 284 height 56
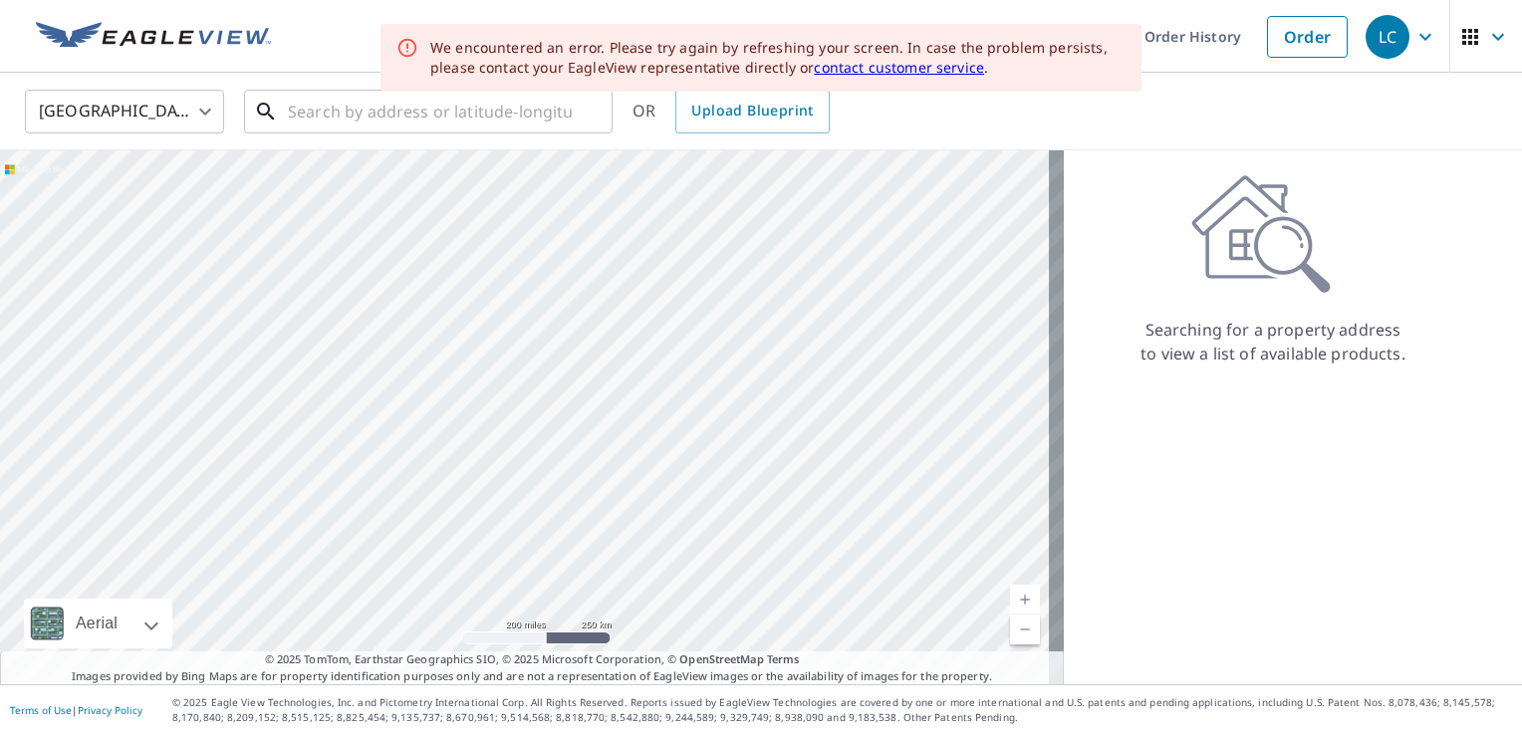
click at [386, 266] on div at bounding box center [531, 417] width 1063 height 534
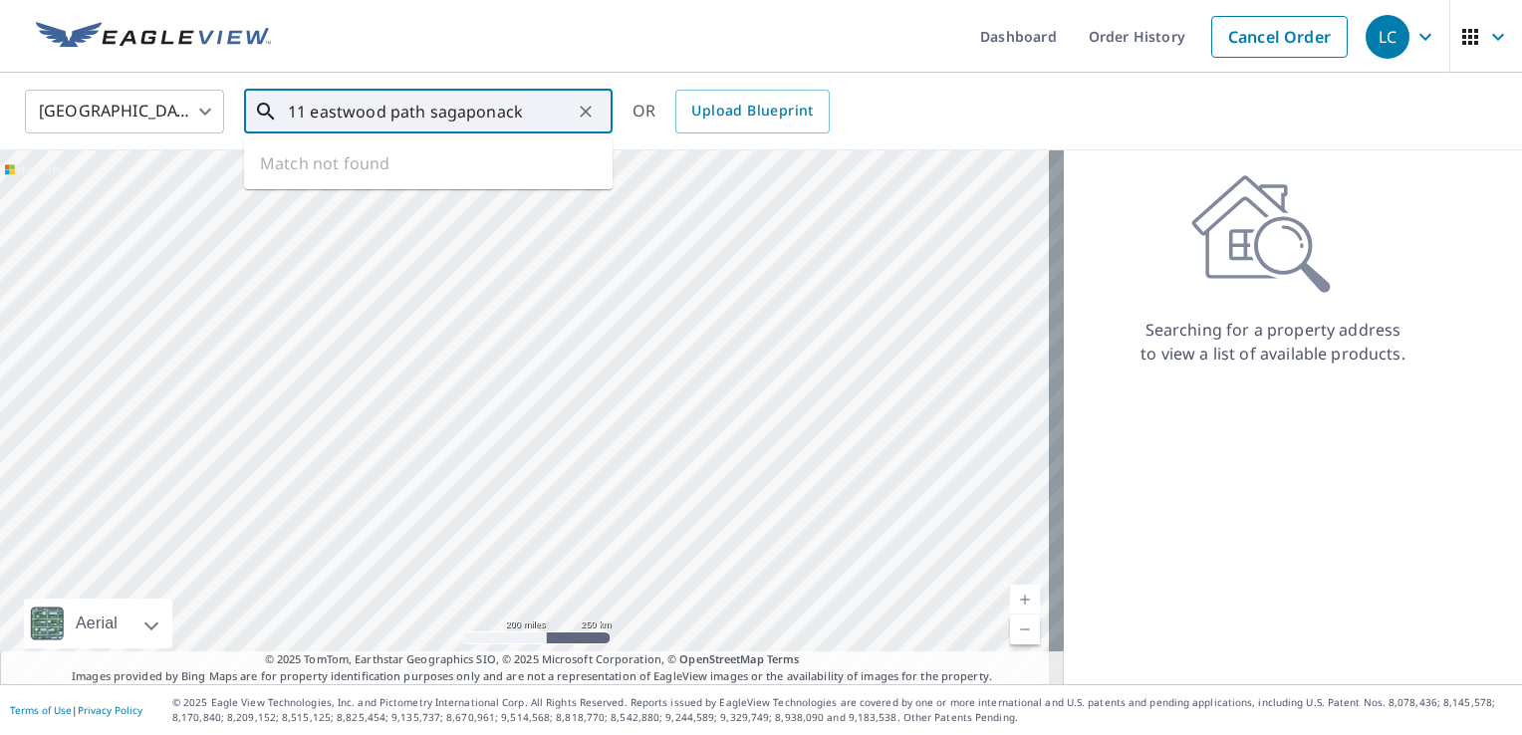
type input "11 eastwood path sagaponack"
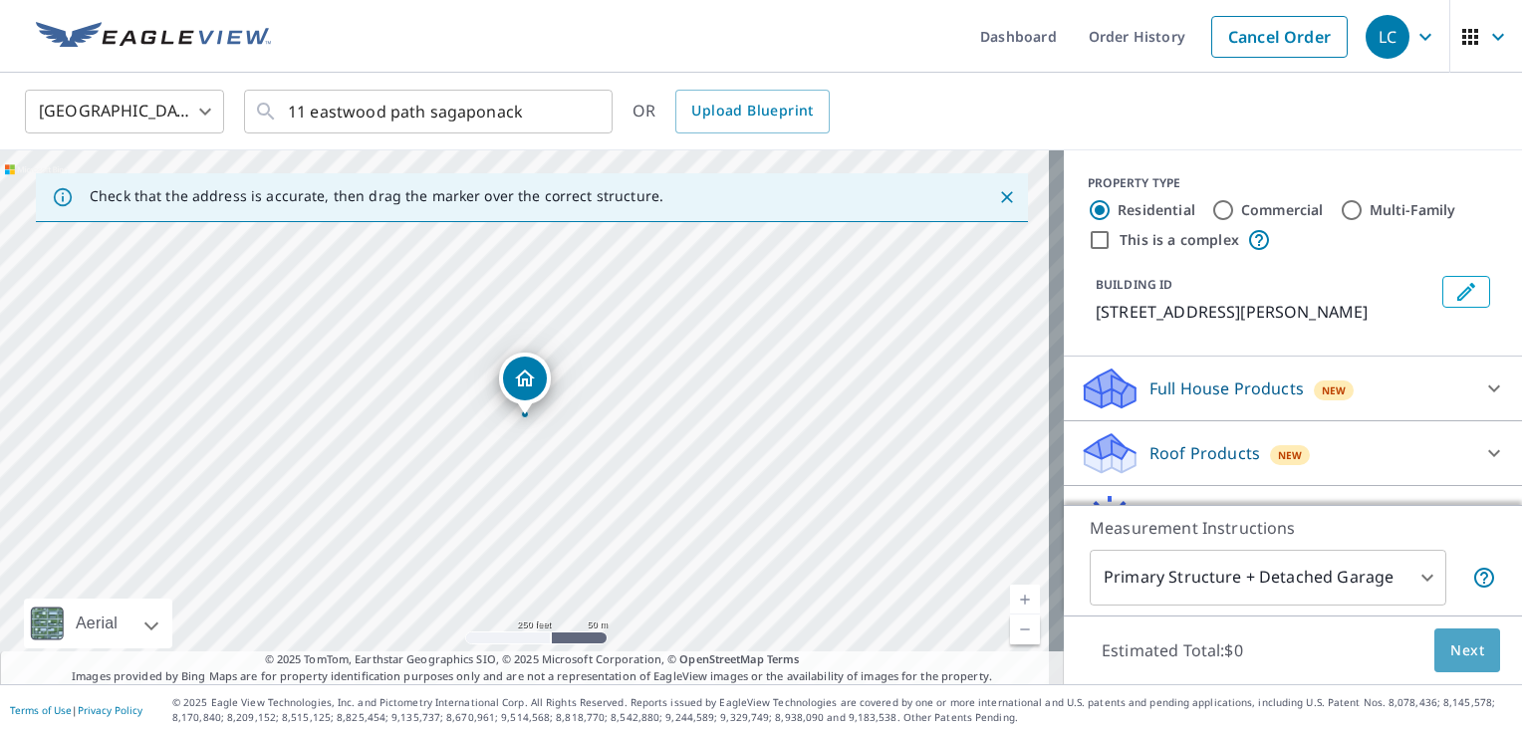
click at [1468, 636] on button "Next" at bounding box center [1467, 650] width 66 height 45
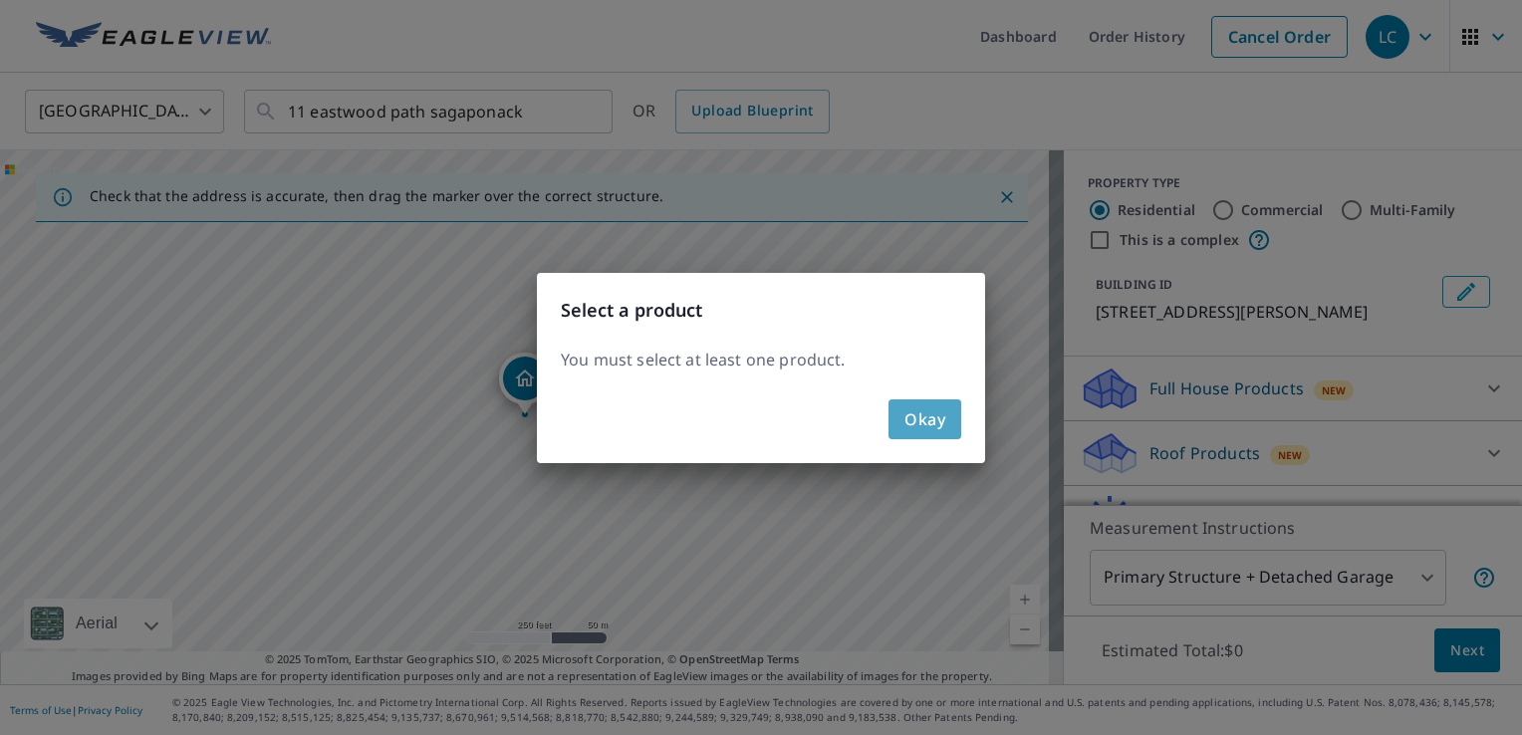
click at [932, 412] on span "Okay" at bounding box center [924, 419] width 41 height 28
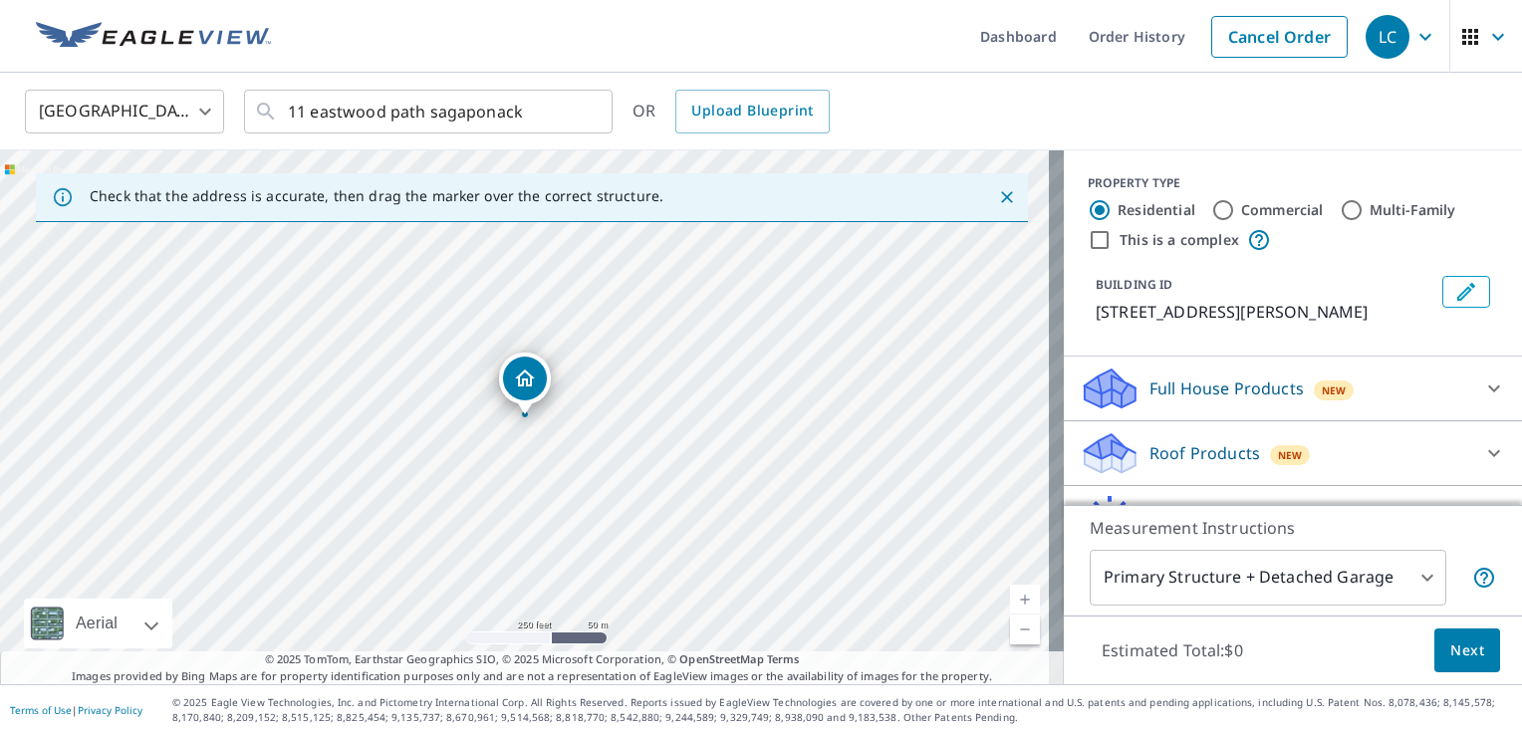
click at [1490, 496] on div "Solar Products New Inform Essentials+ $63.25 Inform Advanced $79 TrueDesign for…" at bounding box center [1292, 518] width 458 height 65
click at [1191, 312] on p "[STREET_ADDRESS][PERSON_NAME]" at bounding box center [1264, 312] width 339 height 24
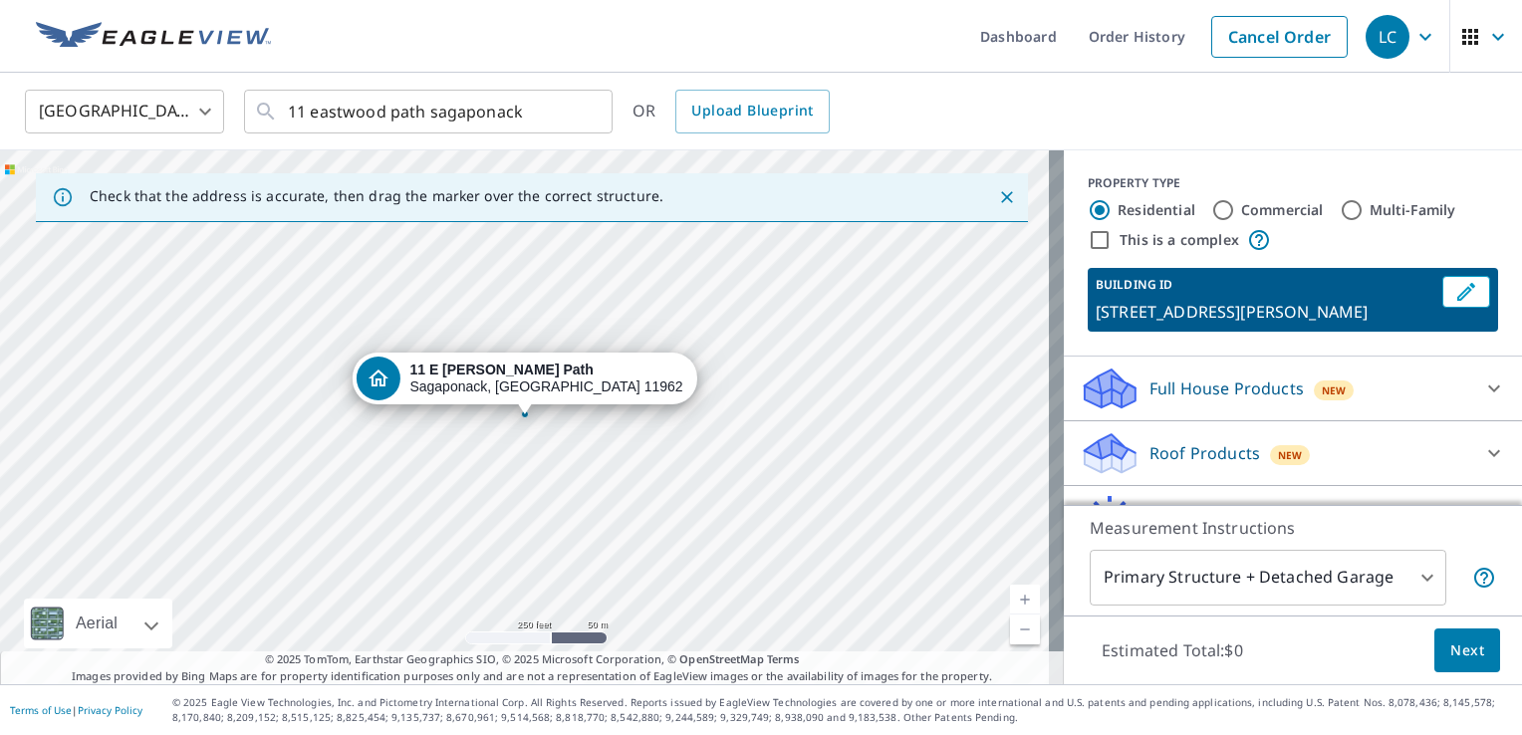
click at [1271, 126] on div "United States [GEOGRAPHIC_DATA] ​ 11 eastwood path sagaponack ​ OR Upload Bluep…" at bounding box center [754, 111] width 1488 height 47
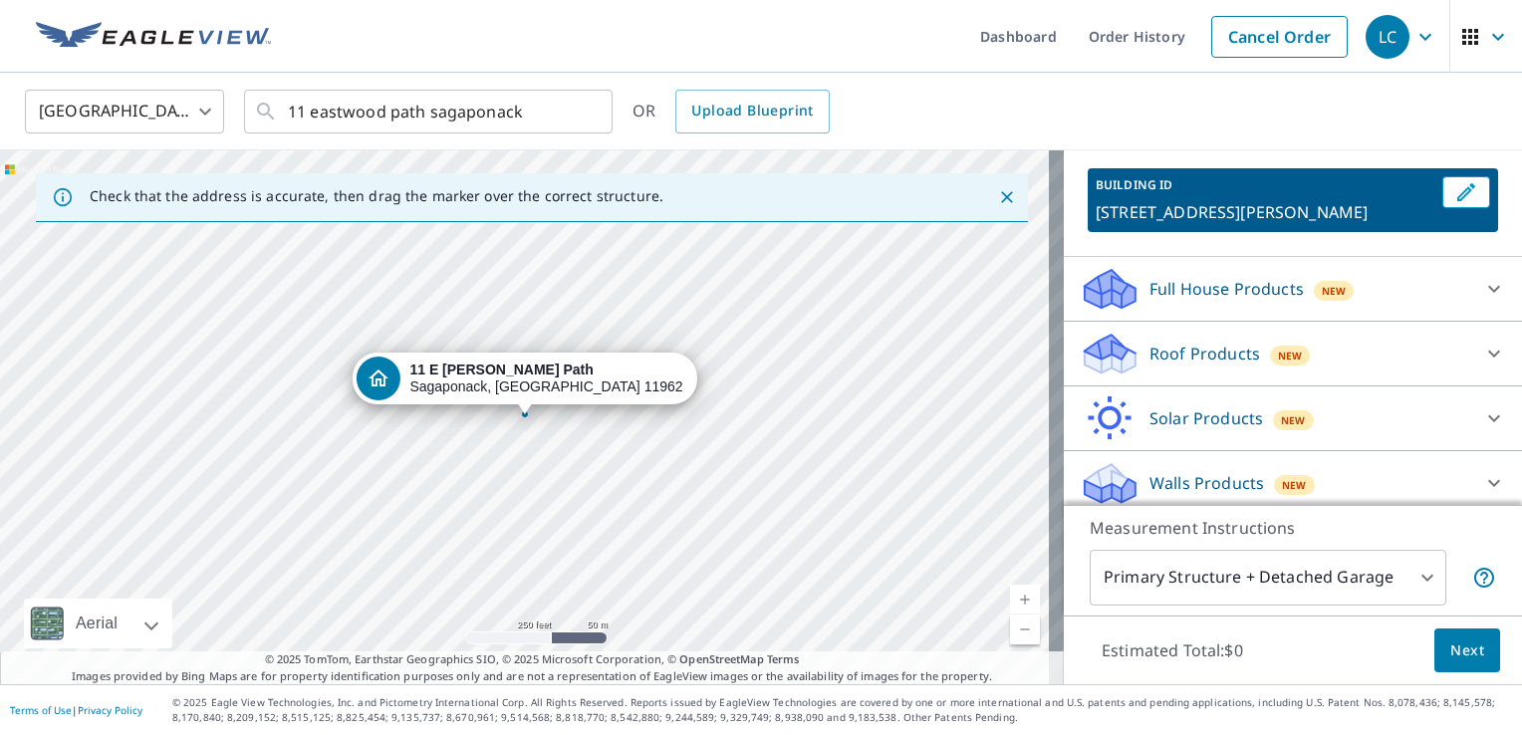
scroll to position [109, 0]
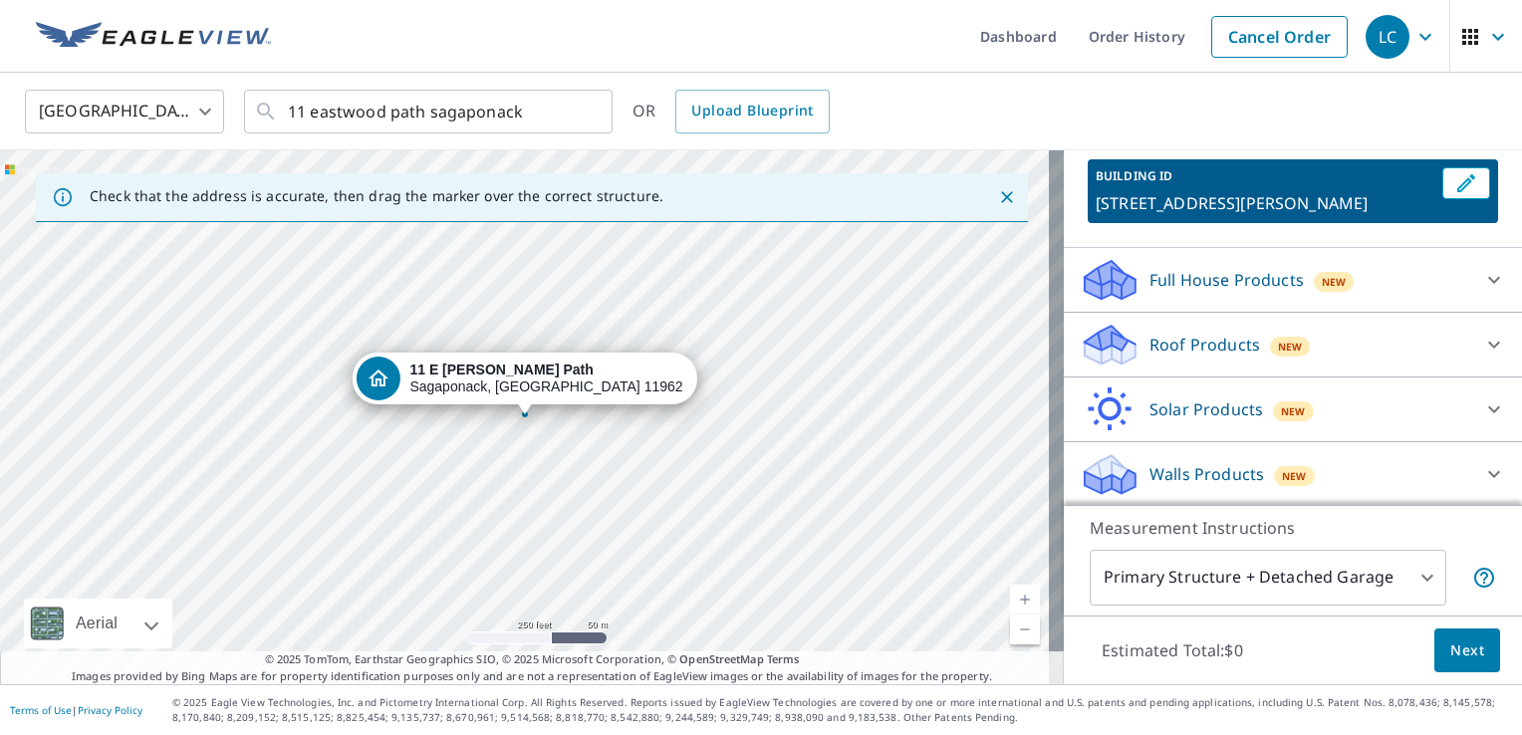
click at [1207, 341] on p "Roof Products" at bounding box center [1204, 345] width 111 height 24
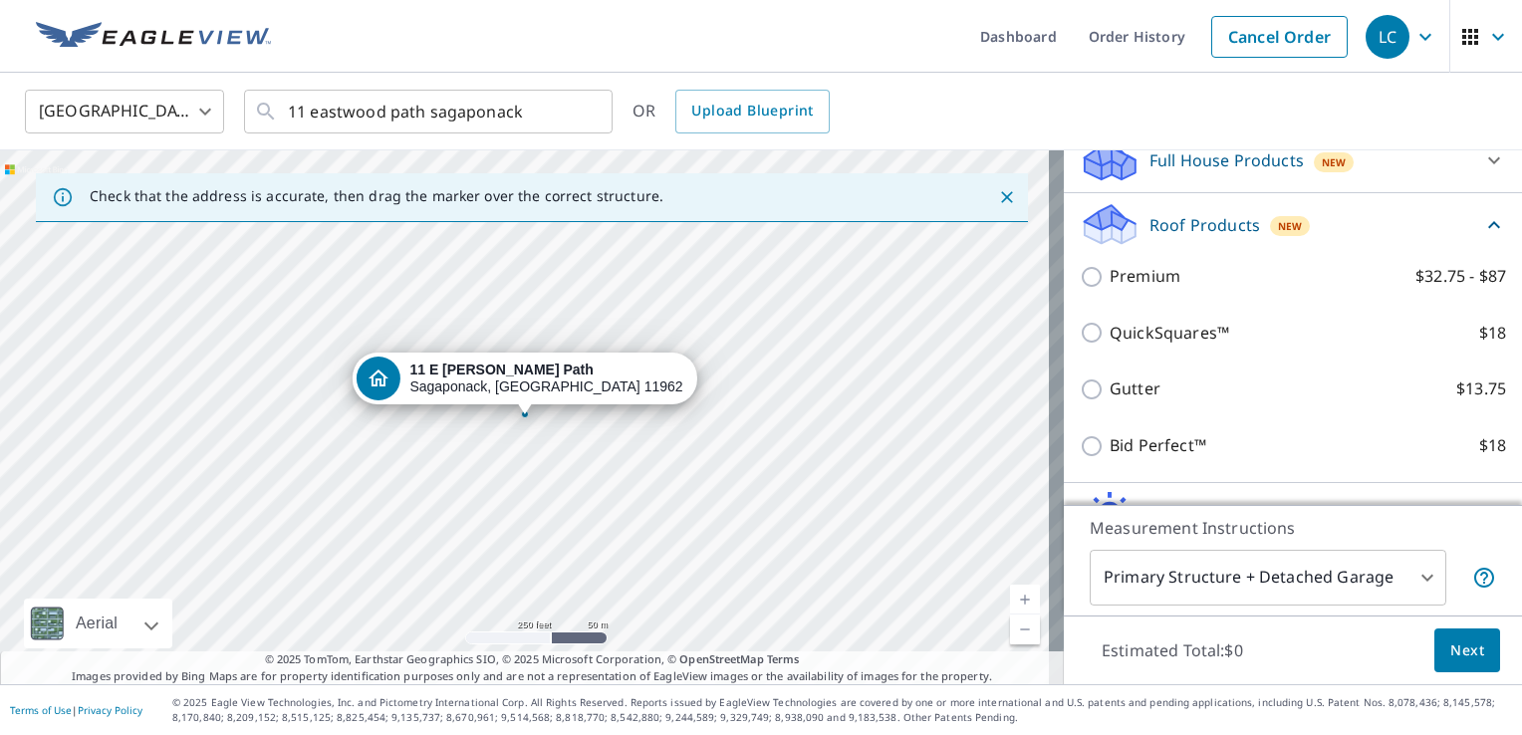
scroll to position [268, 0]
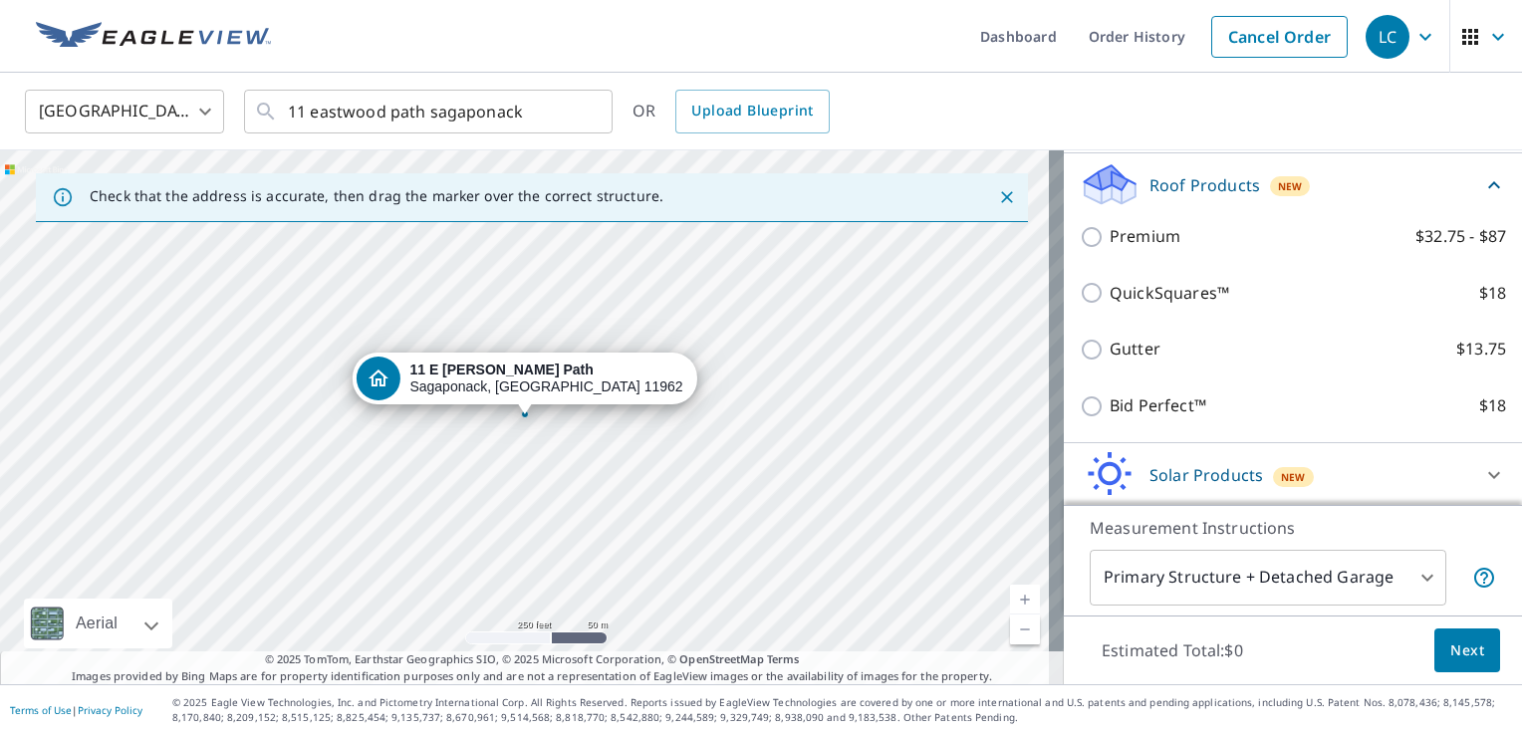
click at [1298, 421] on div "Bid Perfect™ $18" at bounding box center [1292, 405] width 426 height 57
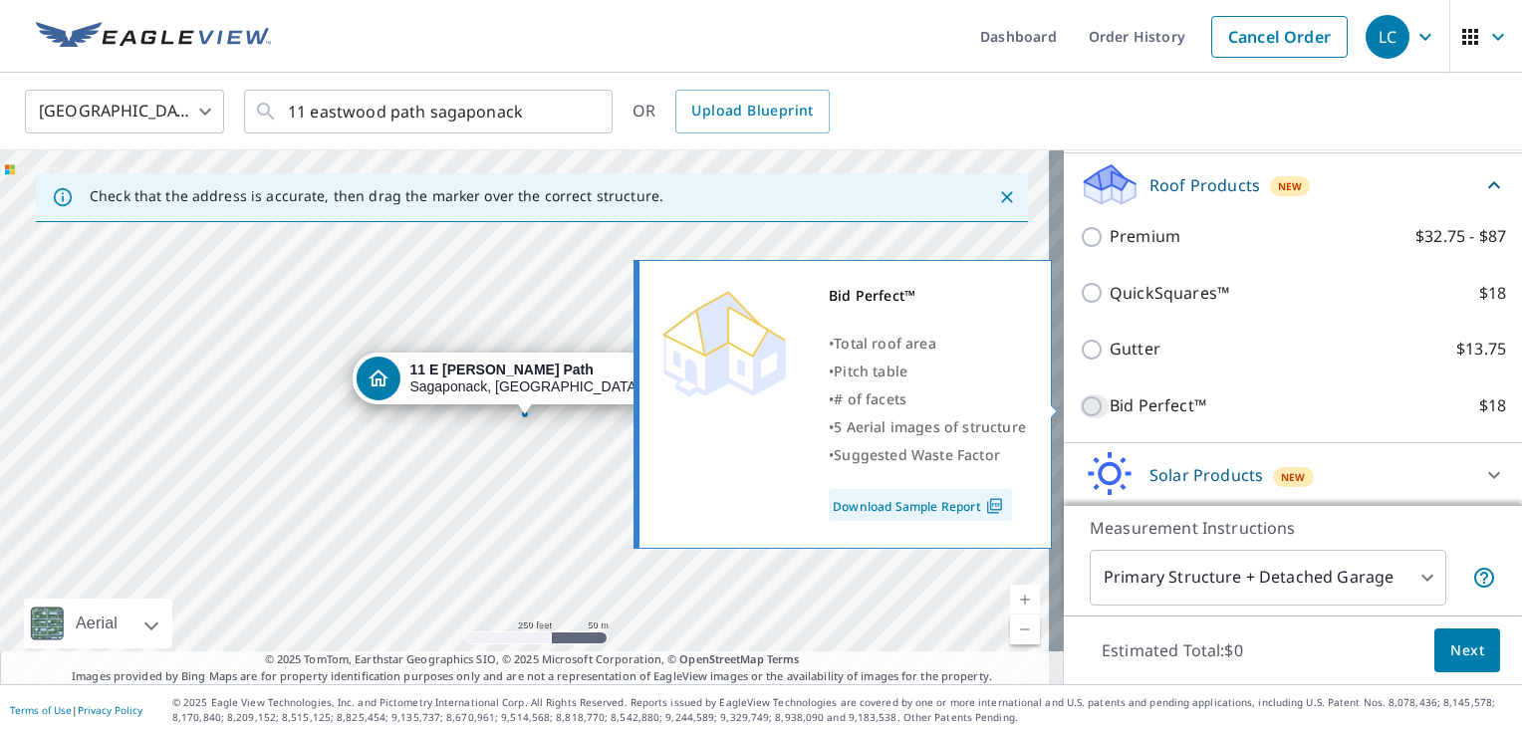
click at [1079, 401] on input "Bid Perfect™ $18" at bounding box center [1094, 406] width 30 height 24
checkbox input "true"
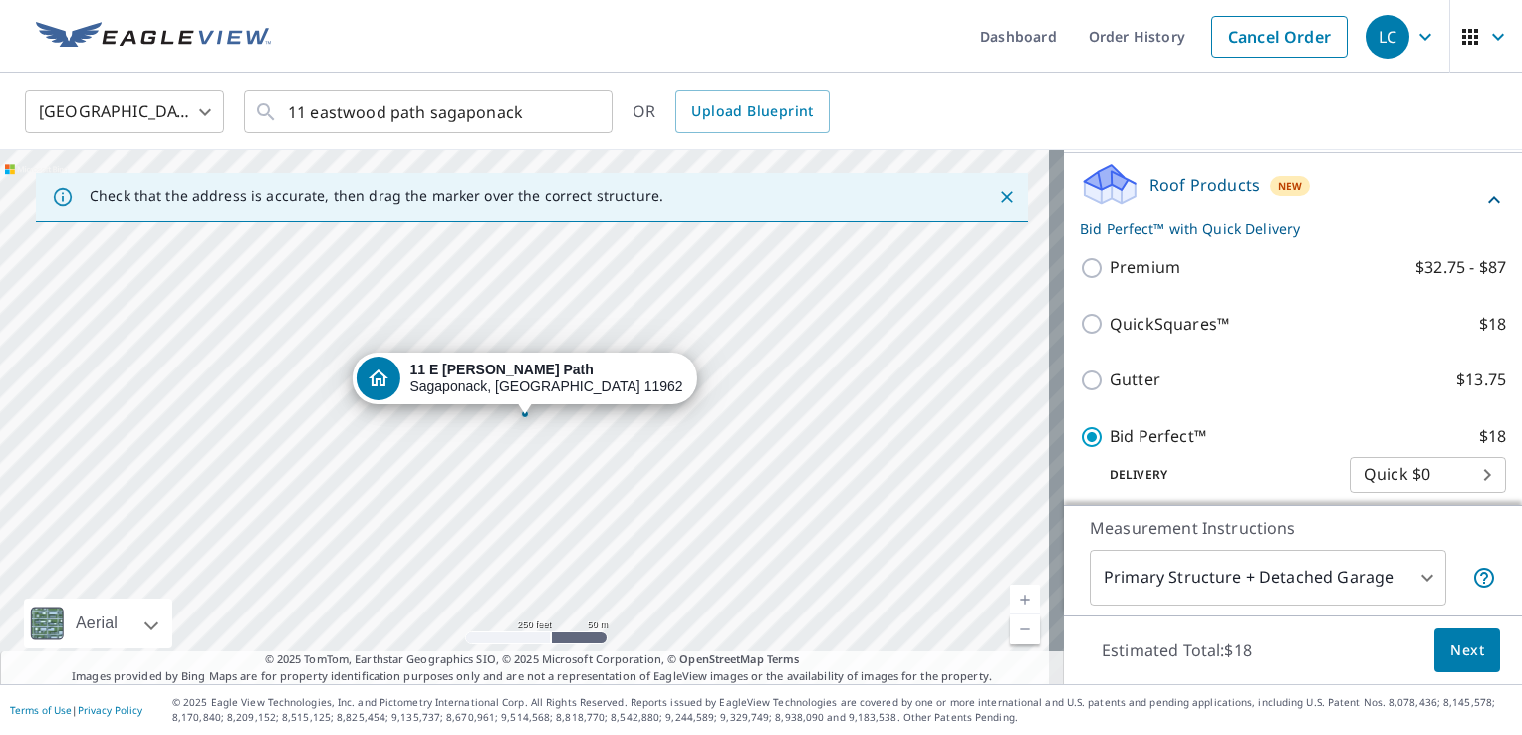
click at [1454, 653] on span "Next" at bounding box center [1467, 650] width 34 height 25
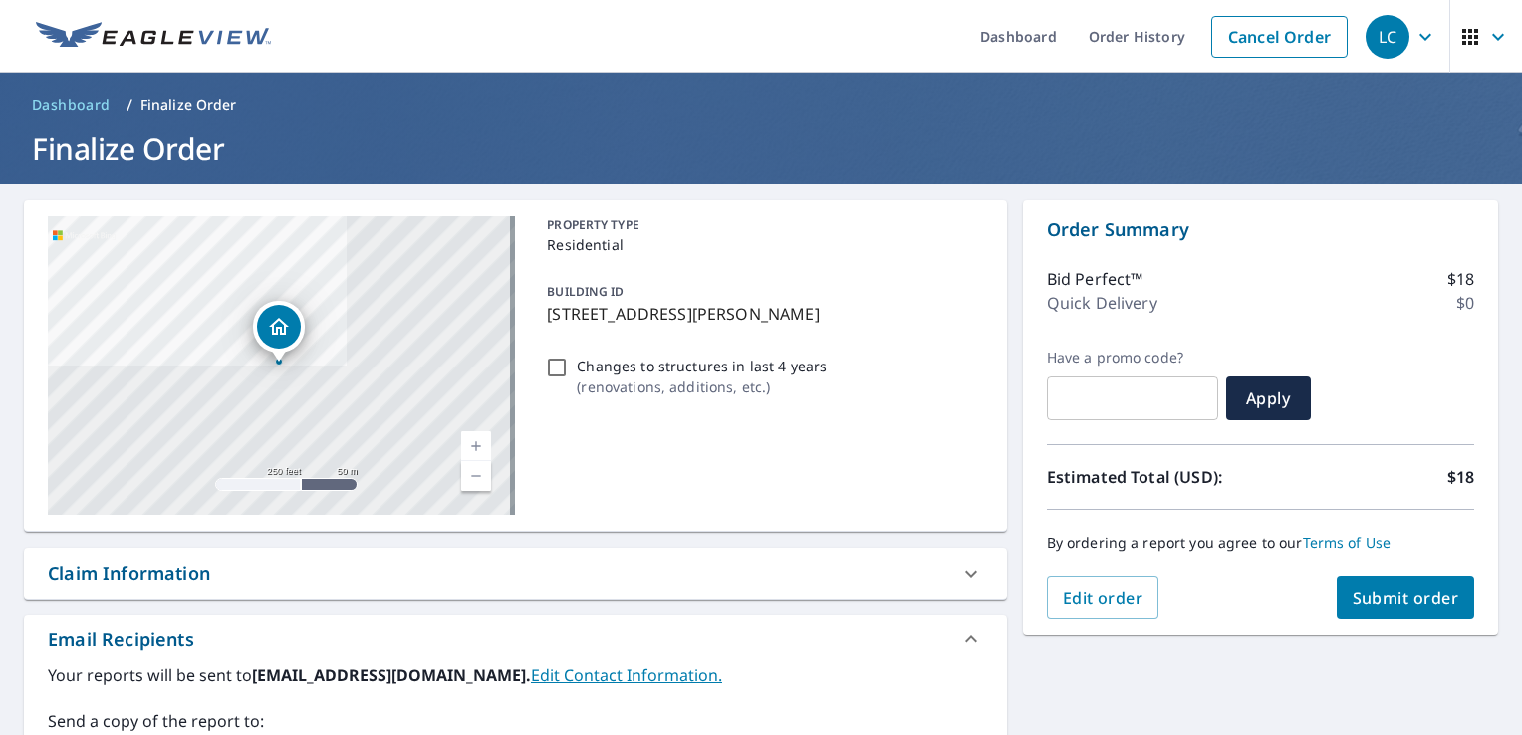
click at [1382, 591] on span "Submit order" at bounding box center [1405, 598] width 107 height 22
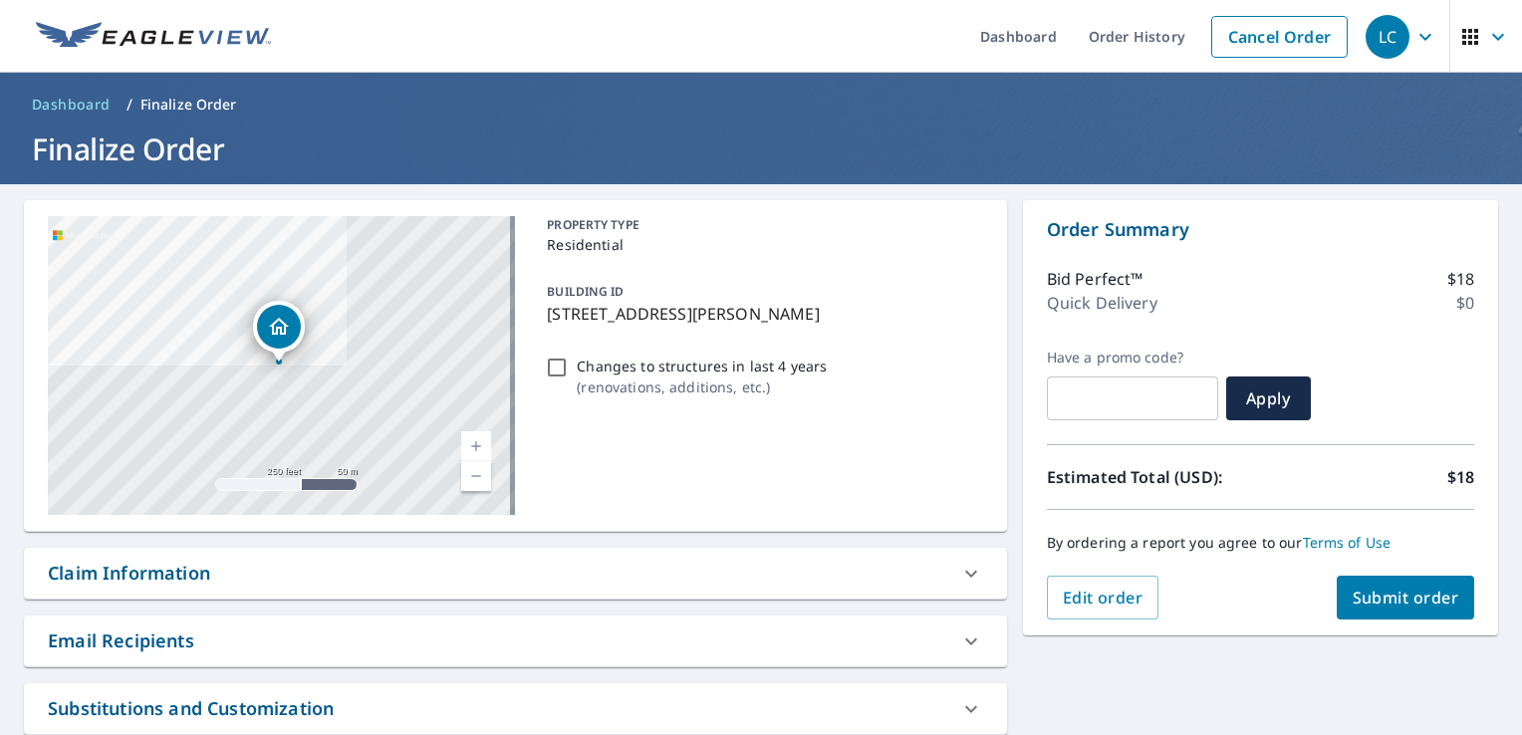
click at [1393, 602] on span "Submit order" at bounding box center [1405, 598] width 107 height 22
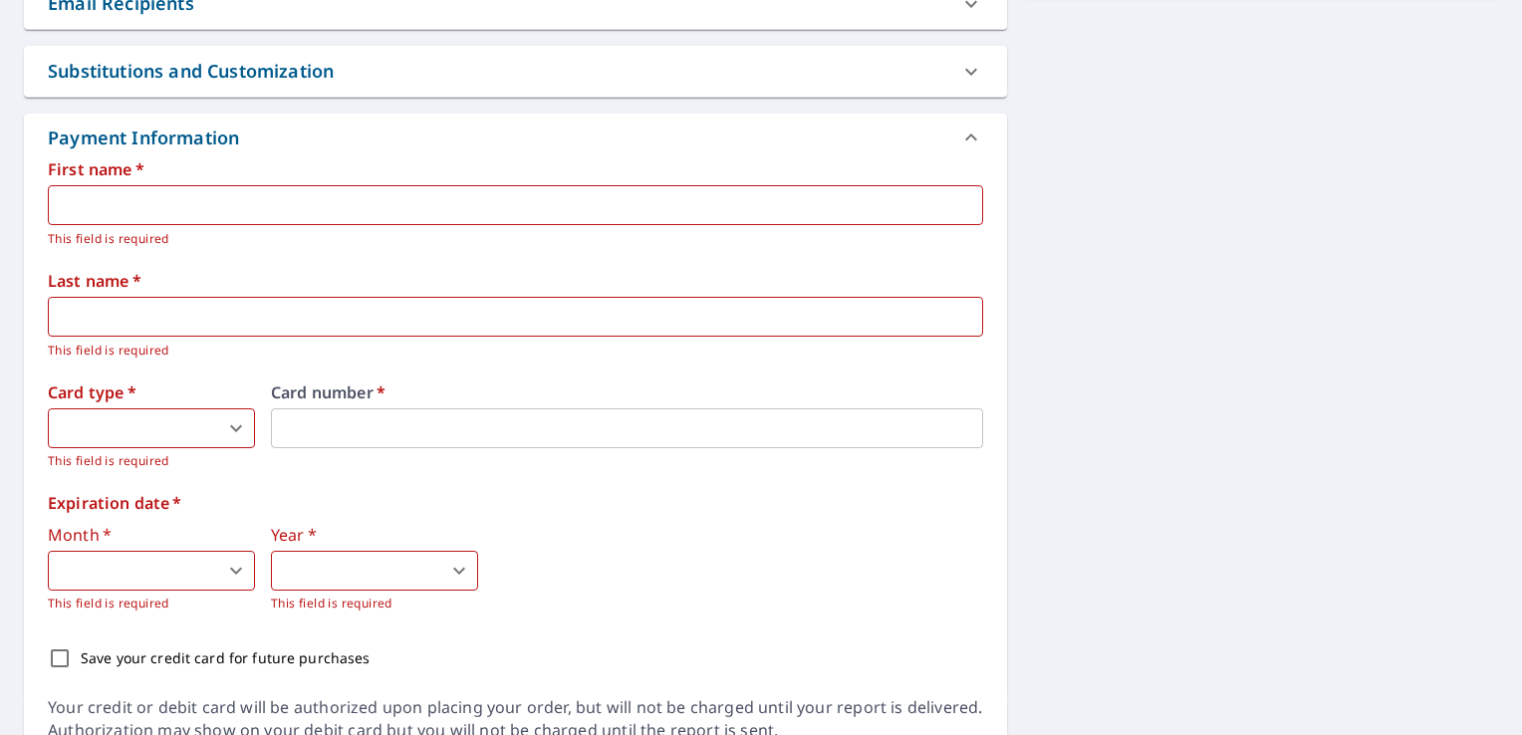
scroll to position [664, 0]
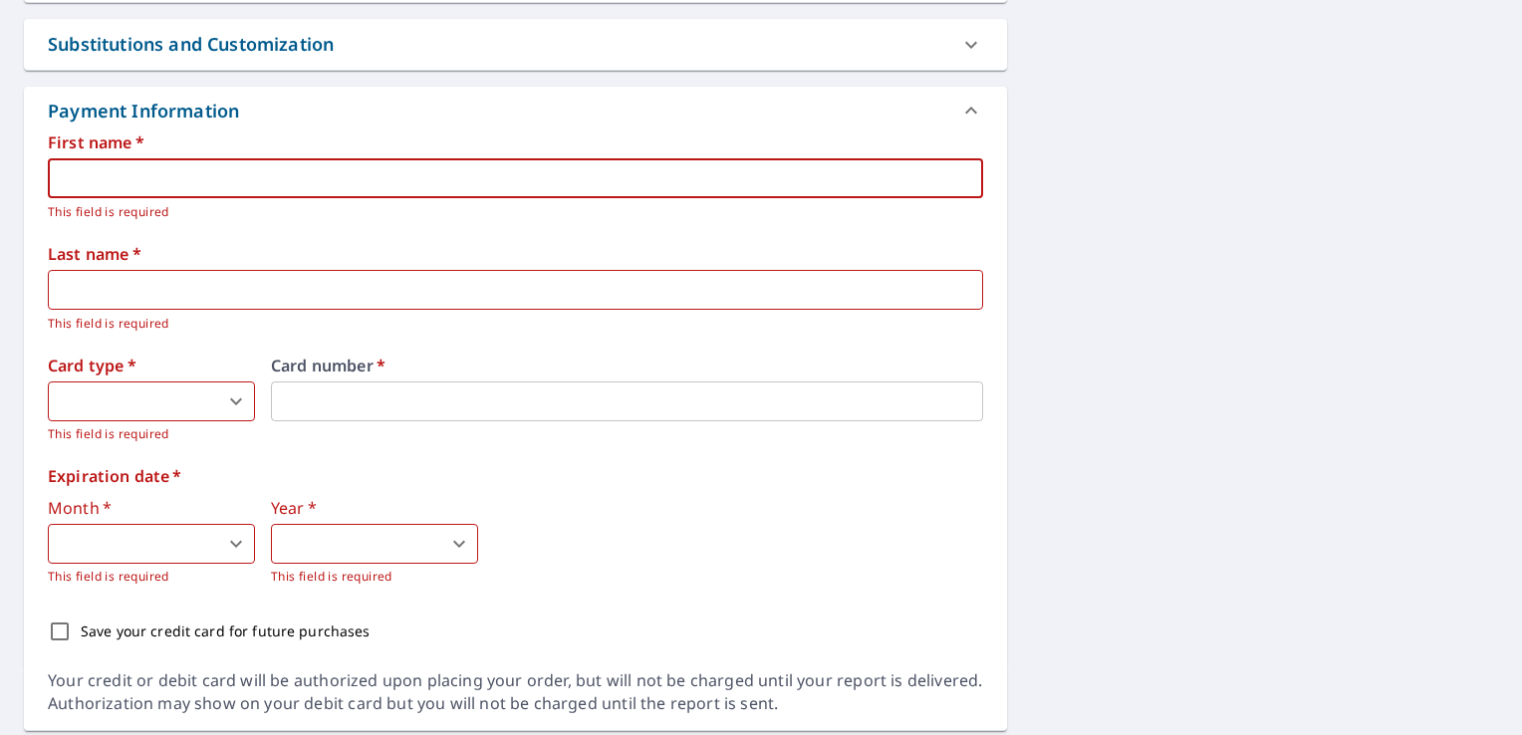
click at [751, 176] on input "text" at bounding box center [515, 178] width 935 height 40
type input "[PERSON_NAME]"
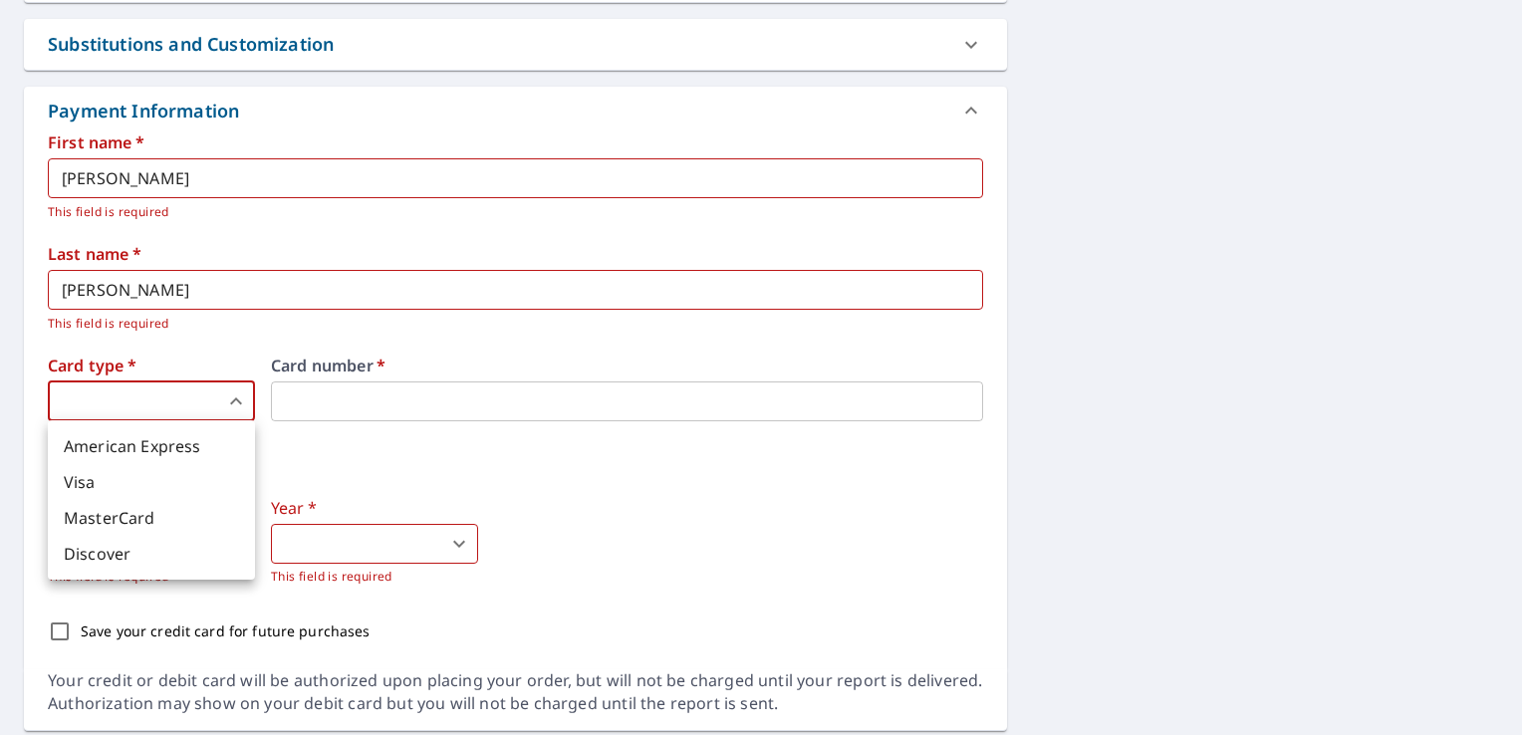
click at [130, 404] on body "LC LC Dashboard Order History Cancel Order LC Dashboard / Finalize Order Finali…" at bounding box center [761, 367] width 1522 height 735
click at [135, 441] on li "American Express" at bounding box center [151, 446] width 207 height 36
type input "1"
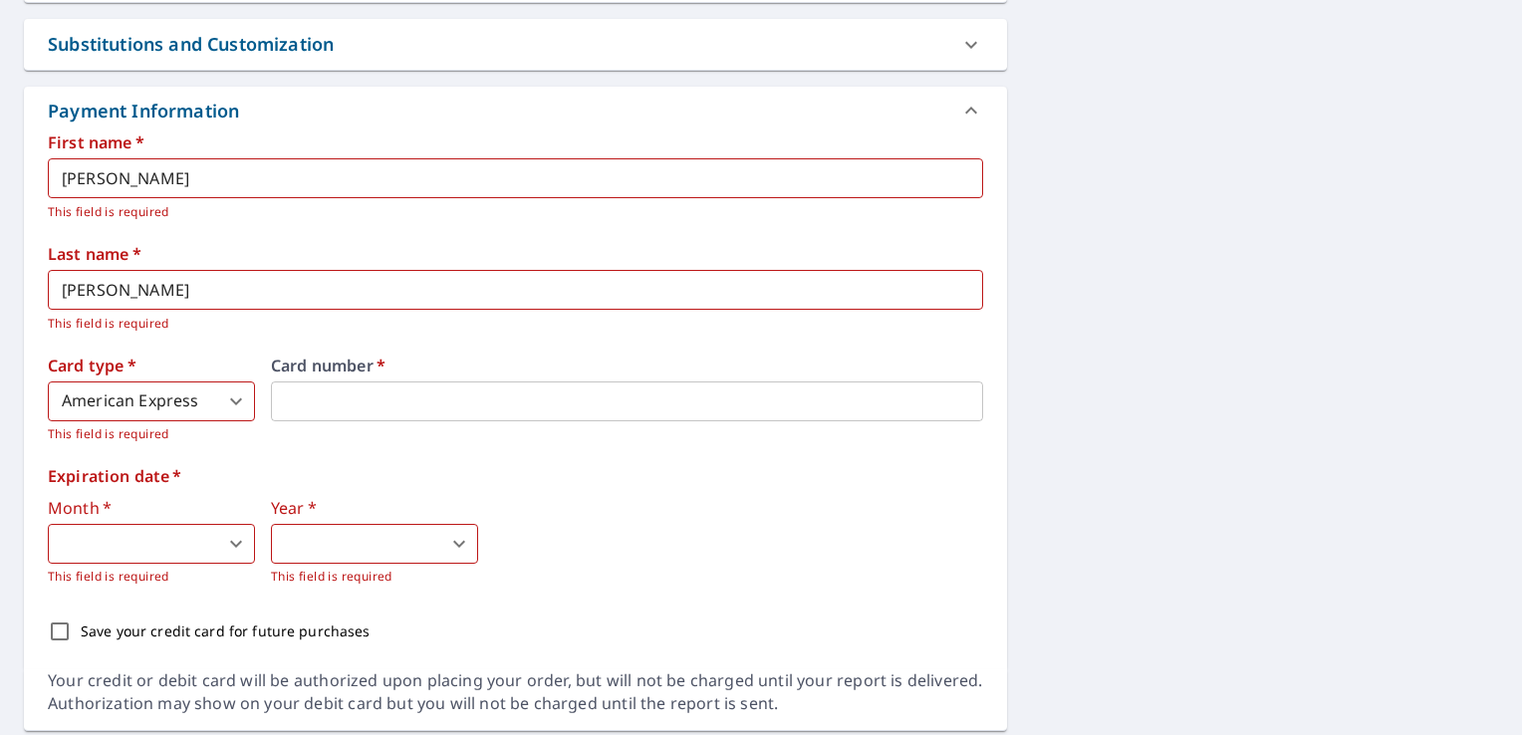
click at [198, 533] on body "LC LC Dashboard Order History Cancel Order LC Dashboard / Finalize Order Finali…" at bounding box center [761, 367] width 1522 height 735
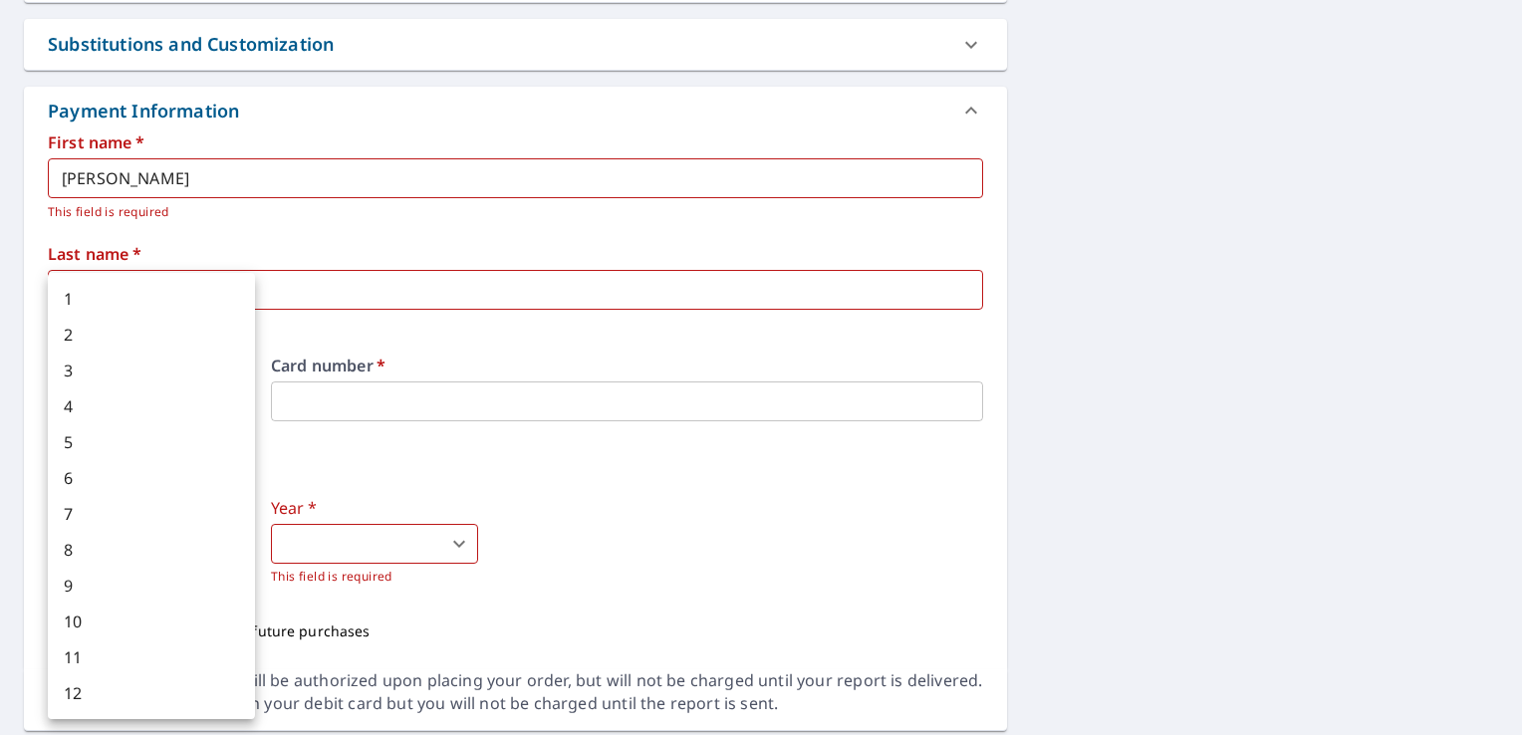
click at [408, 468] on div at bounding box center [761, 367] width 1522 height 735
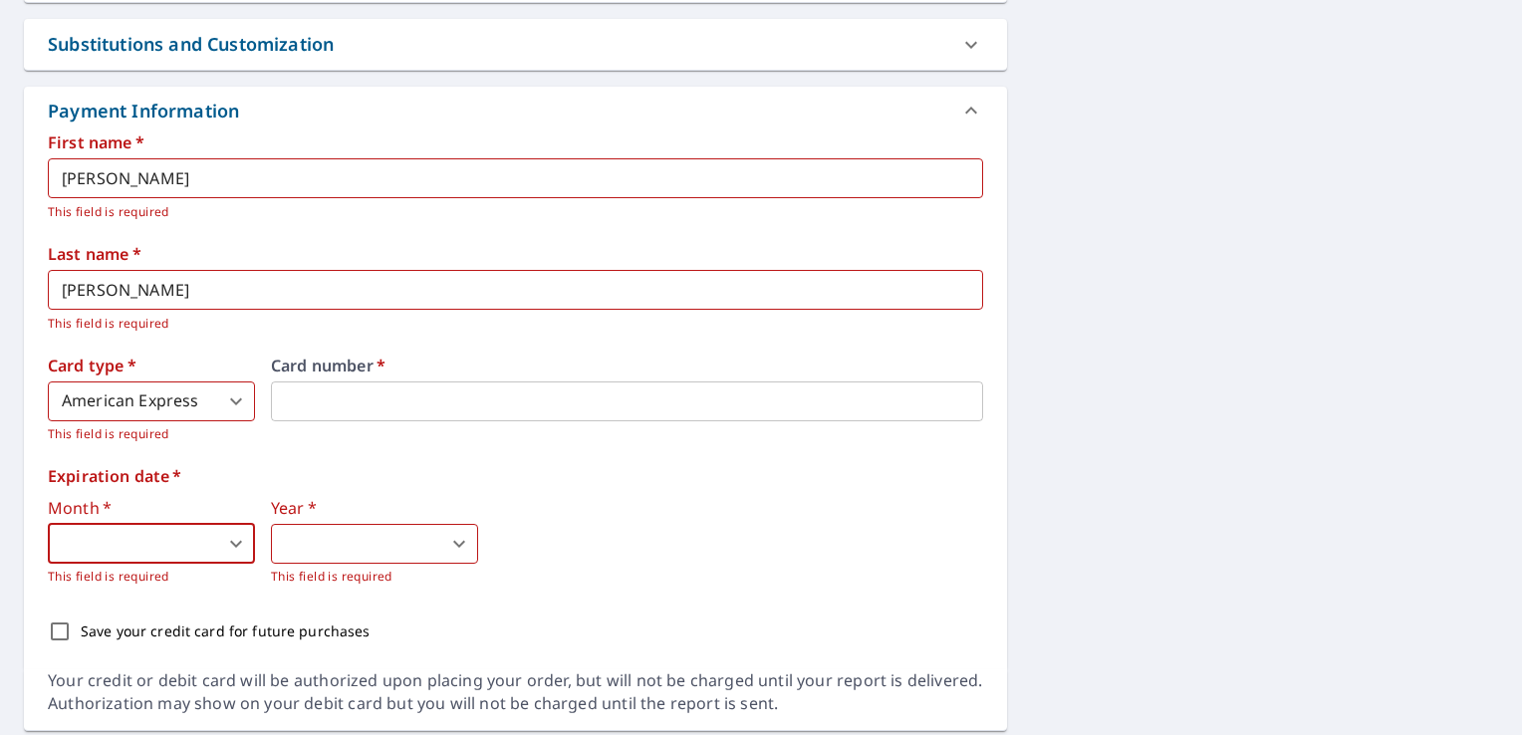
click at [69, 631] on input "Save your credit card for future purchases" at bounding box center [60, 631] width 42 height 42
drag, startPoint x: 144, startPoint y: 534, endPoint x: 61, endPoint y: 642, distance: 137.0
click at [61, 642] on input "Save your credit card for future purchases" at bounding box center [60, 631] width 42 height 42
checkbox input "false"
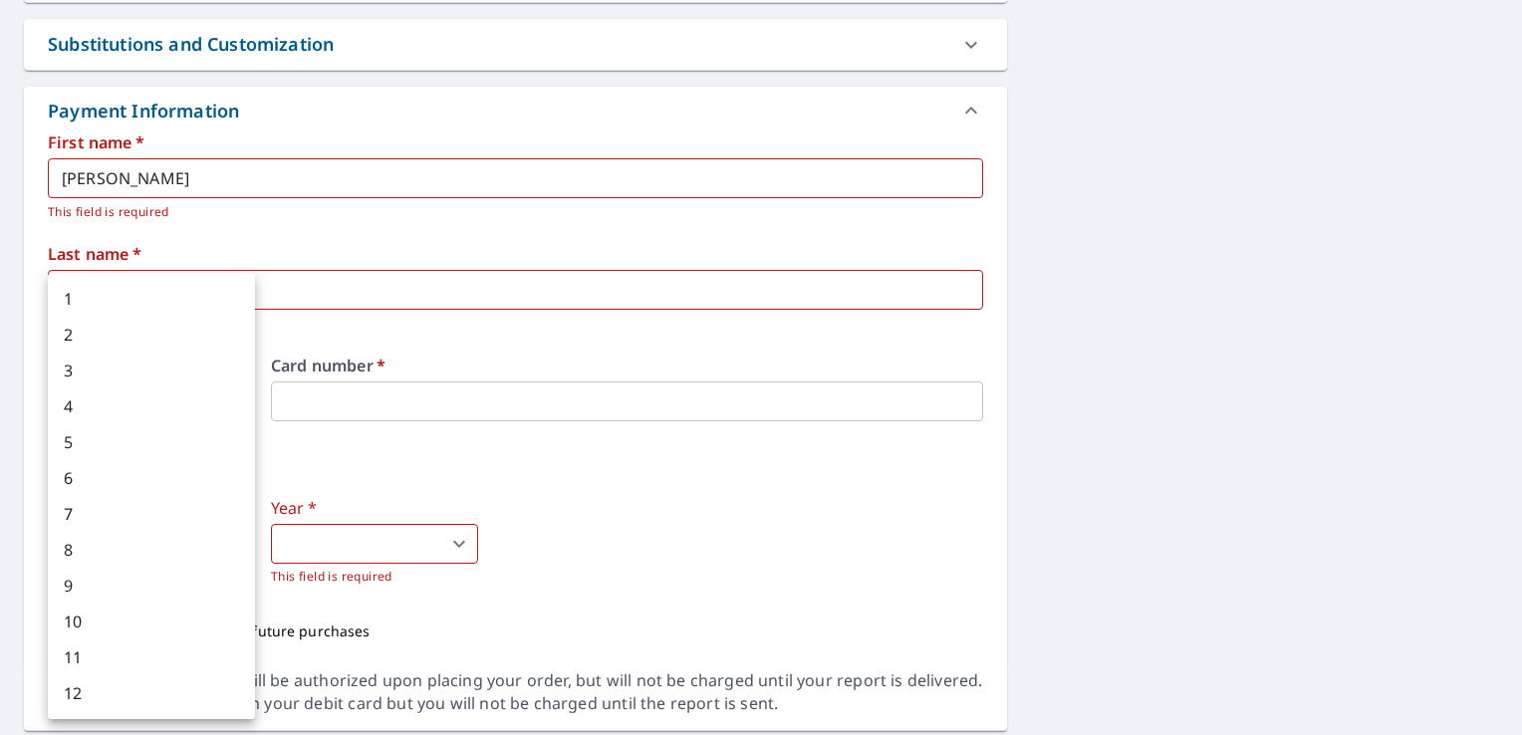
click at [220, 534] on body "LC LC Dashboard Order History Cancel Order LC Dashboard / Finalize Order Finali…" at bounding box center [761, 367] width 1522 height 735
click at [131, 380] on li "3" at bounding box center [151, 370] width 207 height 36
type input "3"
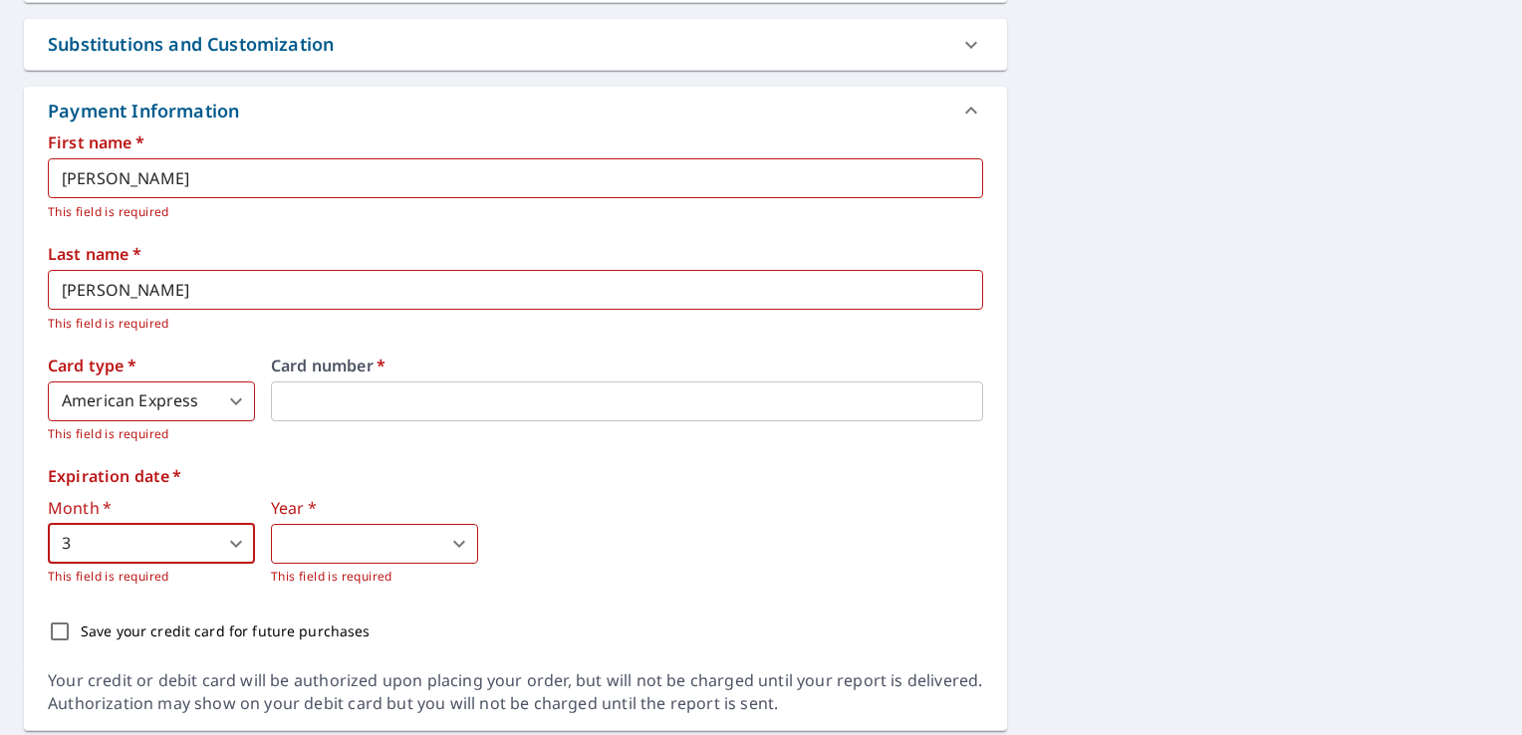
click at [371, 546] on body "LC LC Dashboard Order History Cancel Order LC Dashboard / Finalize Order Finali…" at bounding box center [761, 367] width 1522 height 735
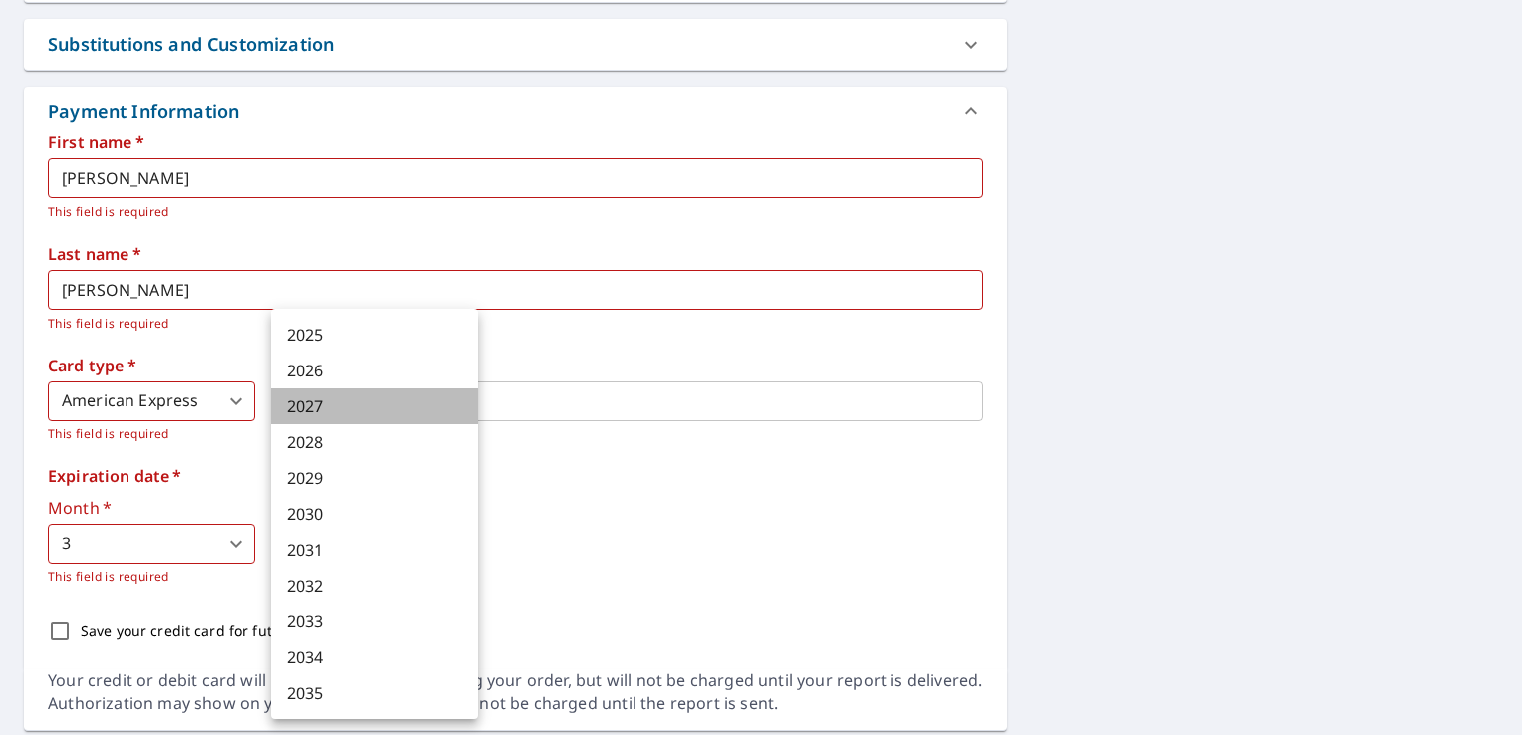
click at [308, 401] on li "2027" at bounding box center [374, 406] width 207 height 36
type input "2027"
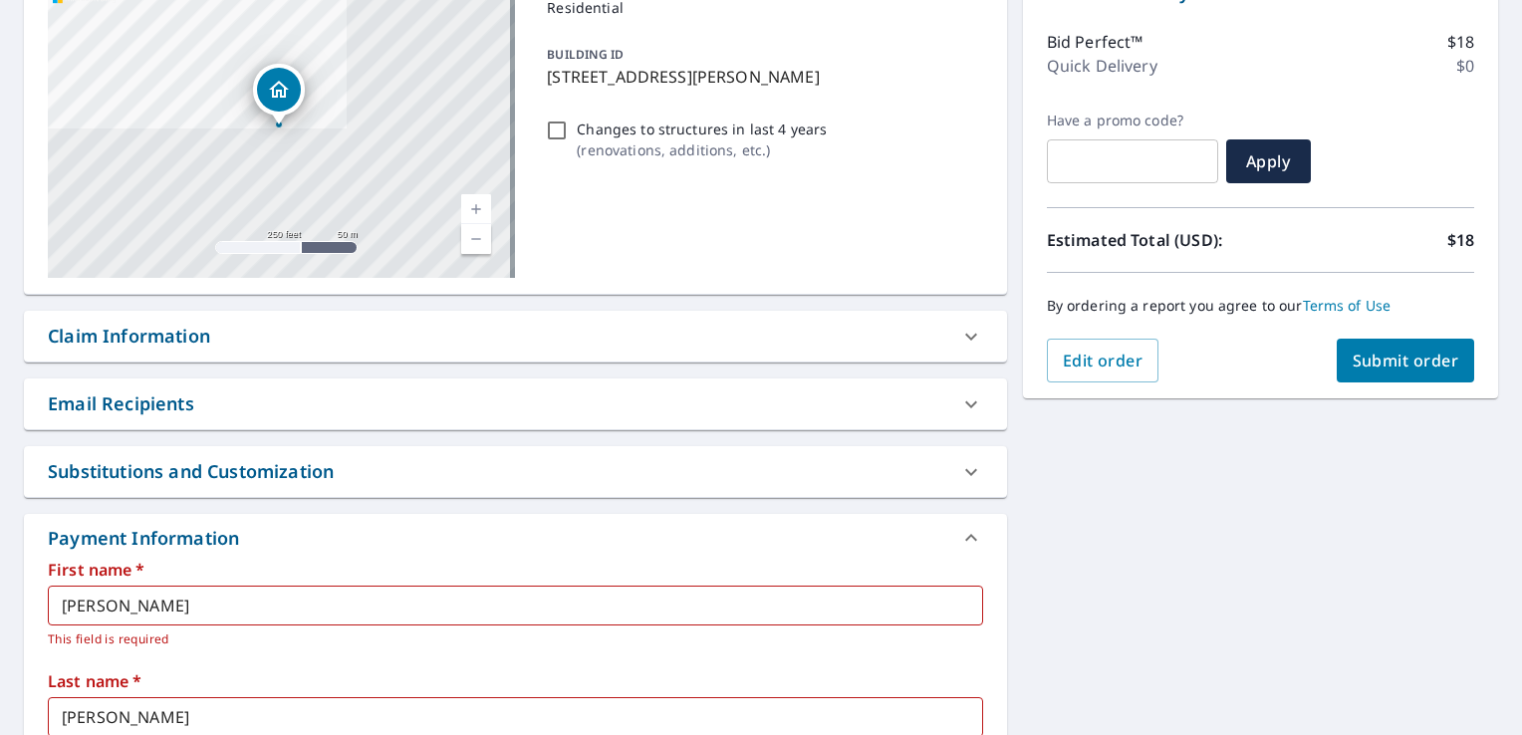
scroll to position [235, 0]
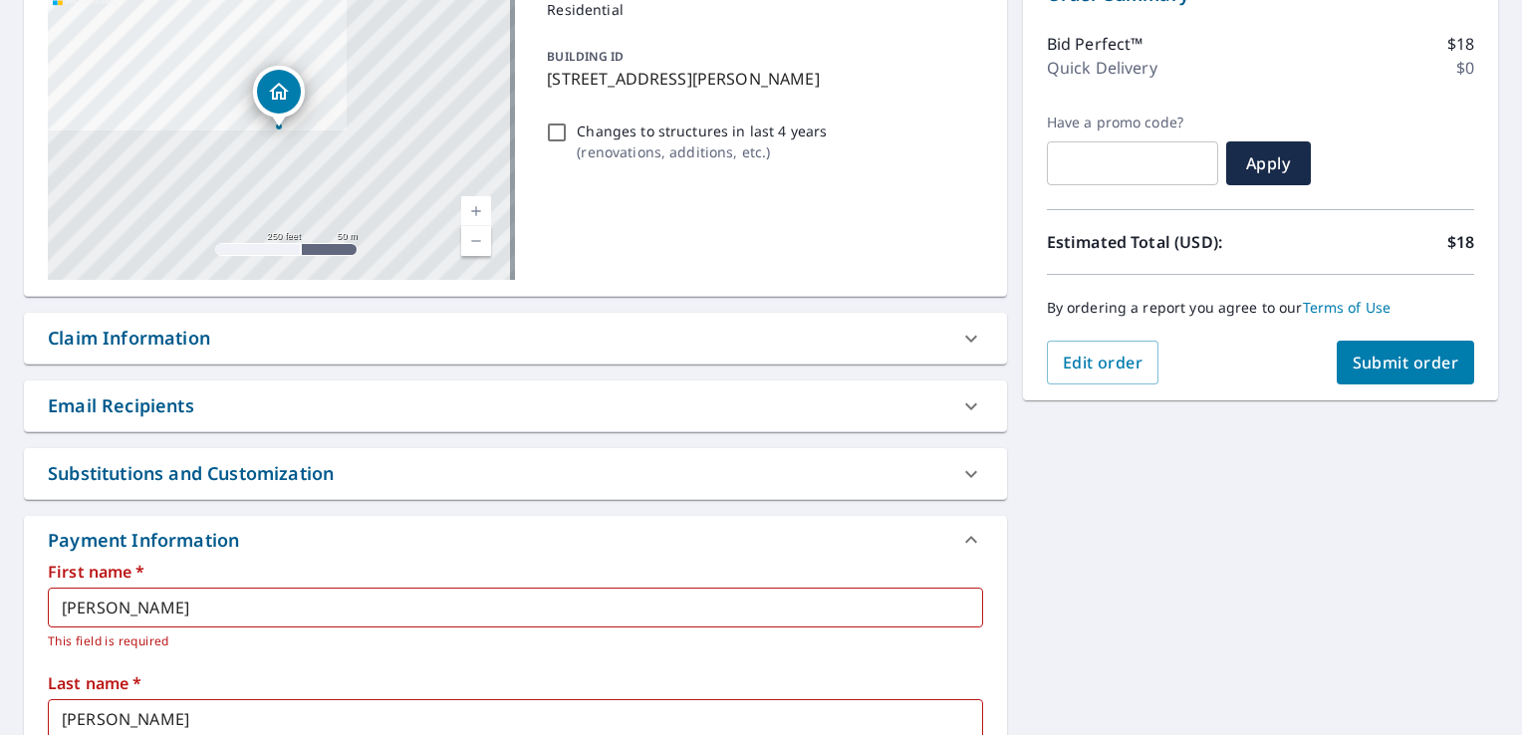
click at [1383, 366] on span "Submit order" at bounding box center [1405, 363] width 107 height 22
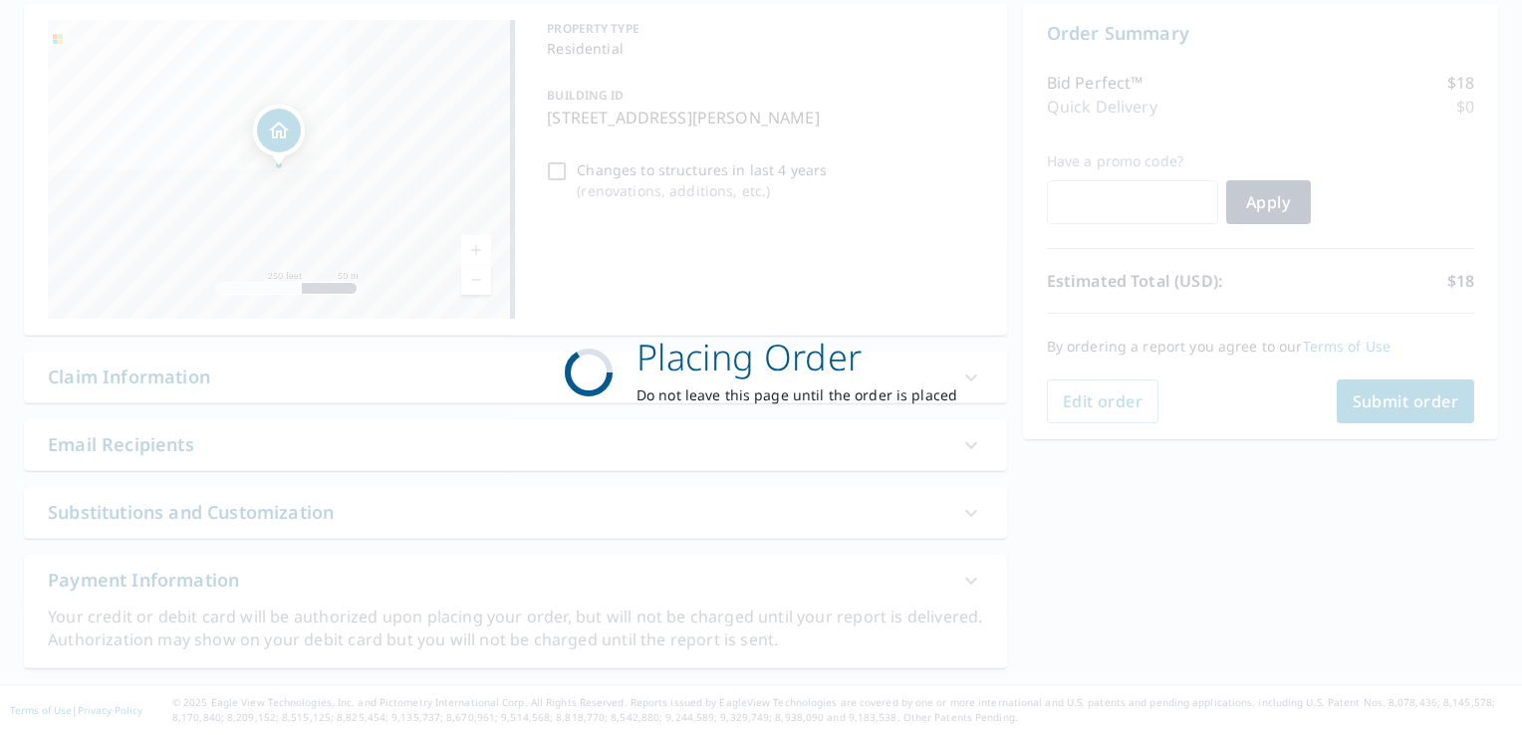
scroll to position [194, 0]
